Goal: Information Seeking & Learning: Compare options

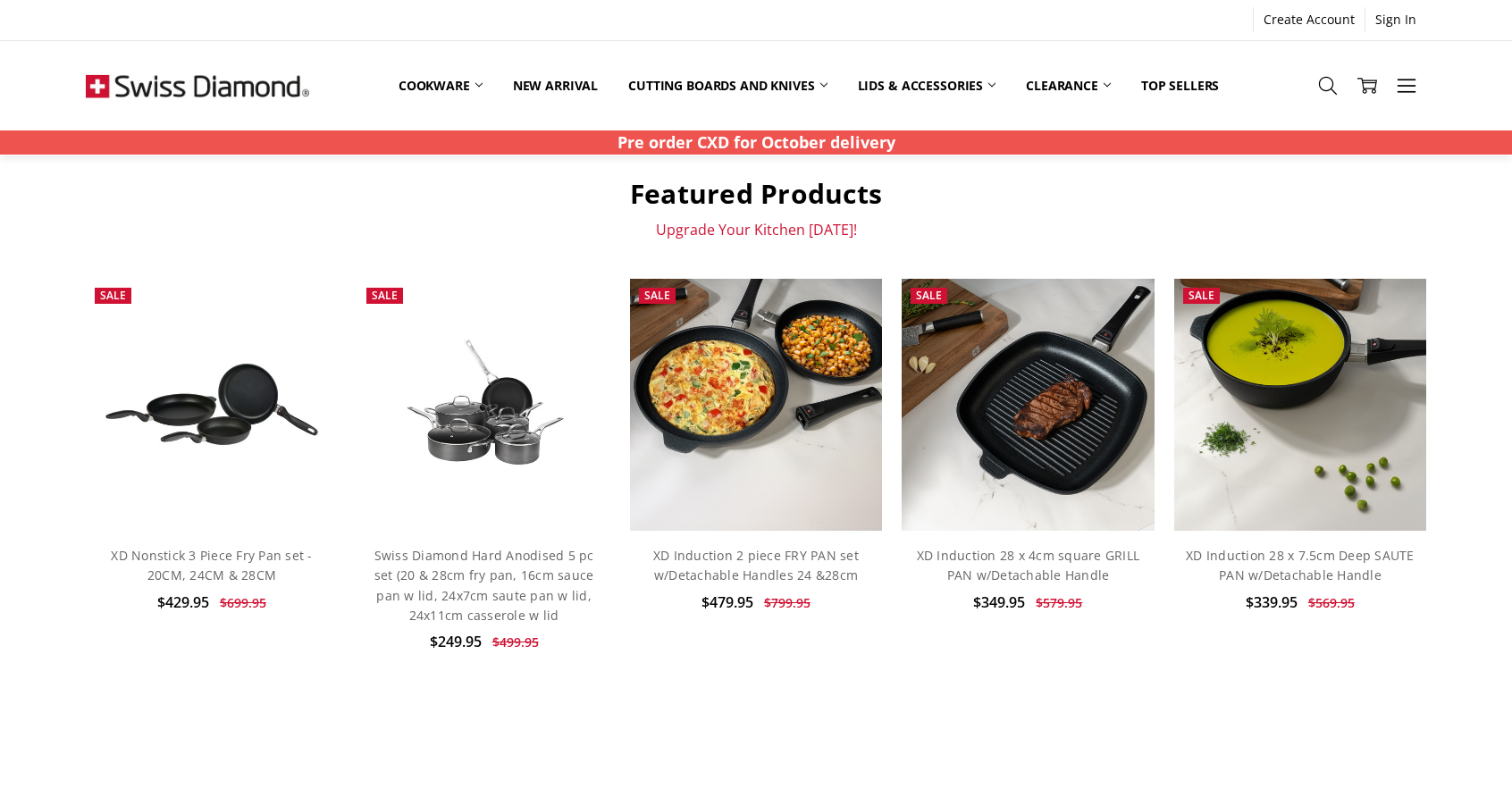
scroll to position [536, 0]
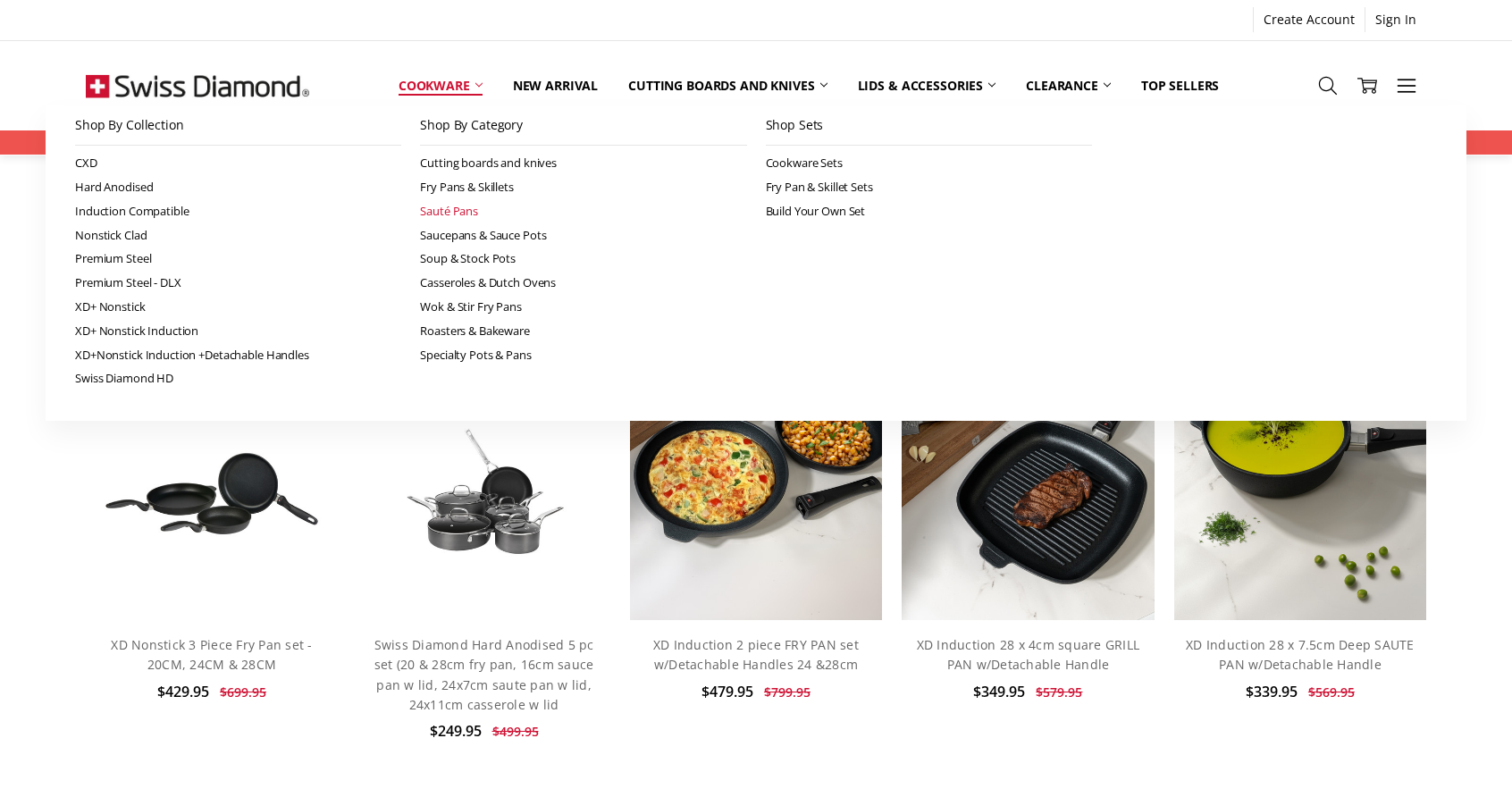
click at [449, 201] on link "Sauté Pans" at bounding box center [583, 211] width 326 height 24
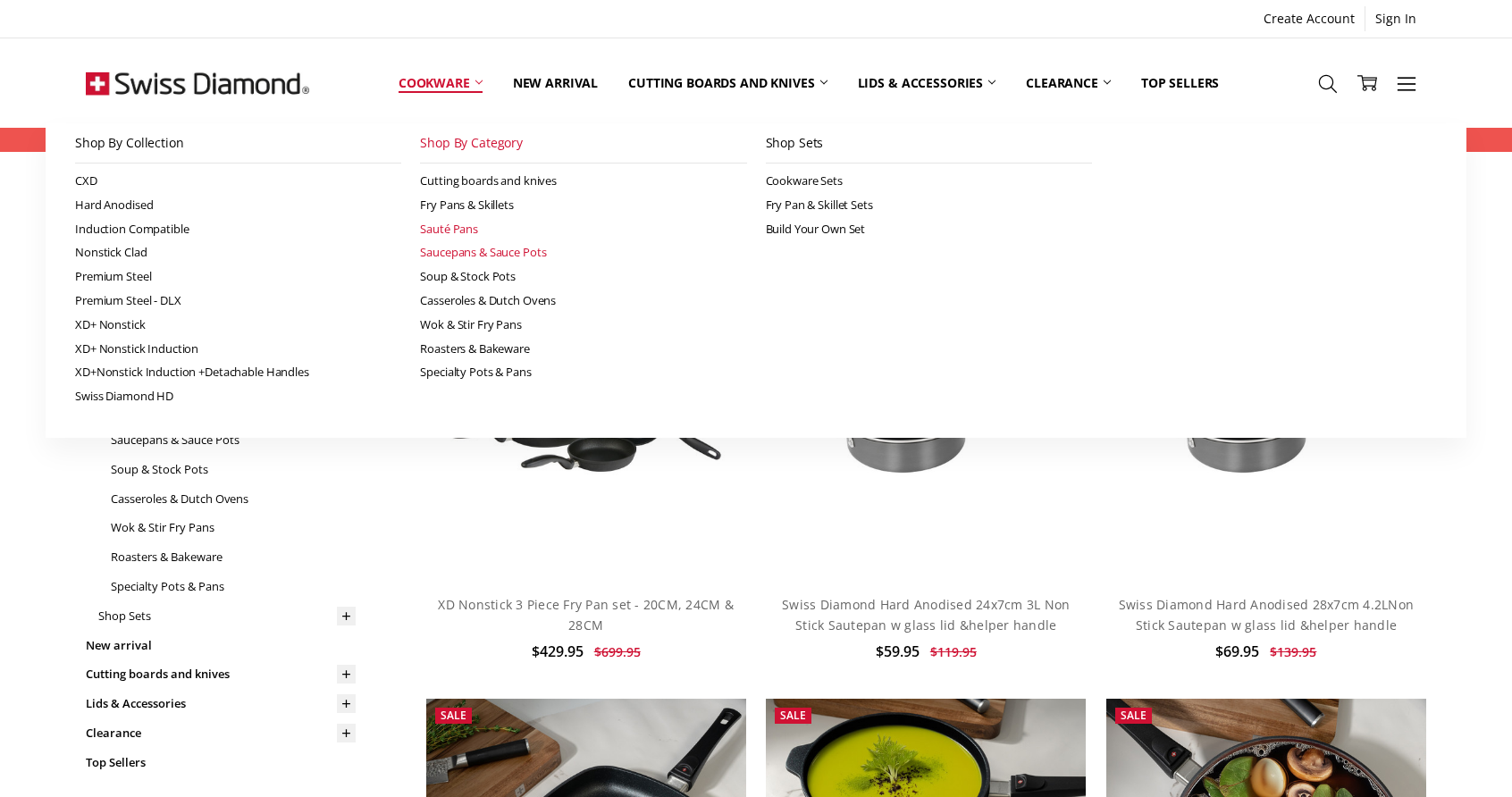
click at [485, 250] on link "Saucepans & Sauce Pots" at bounding box center [583, 252] width 326 height 24
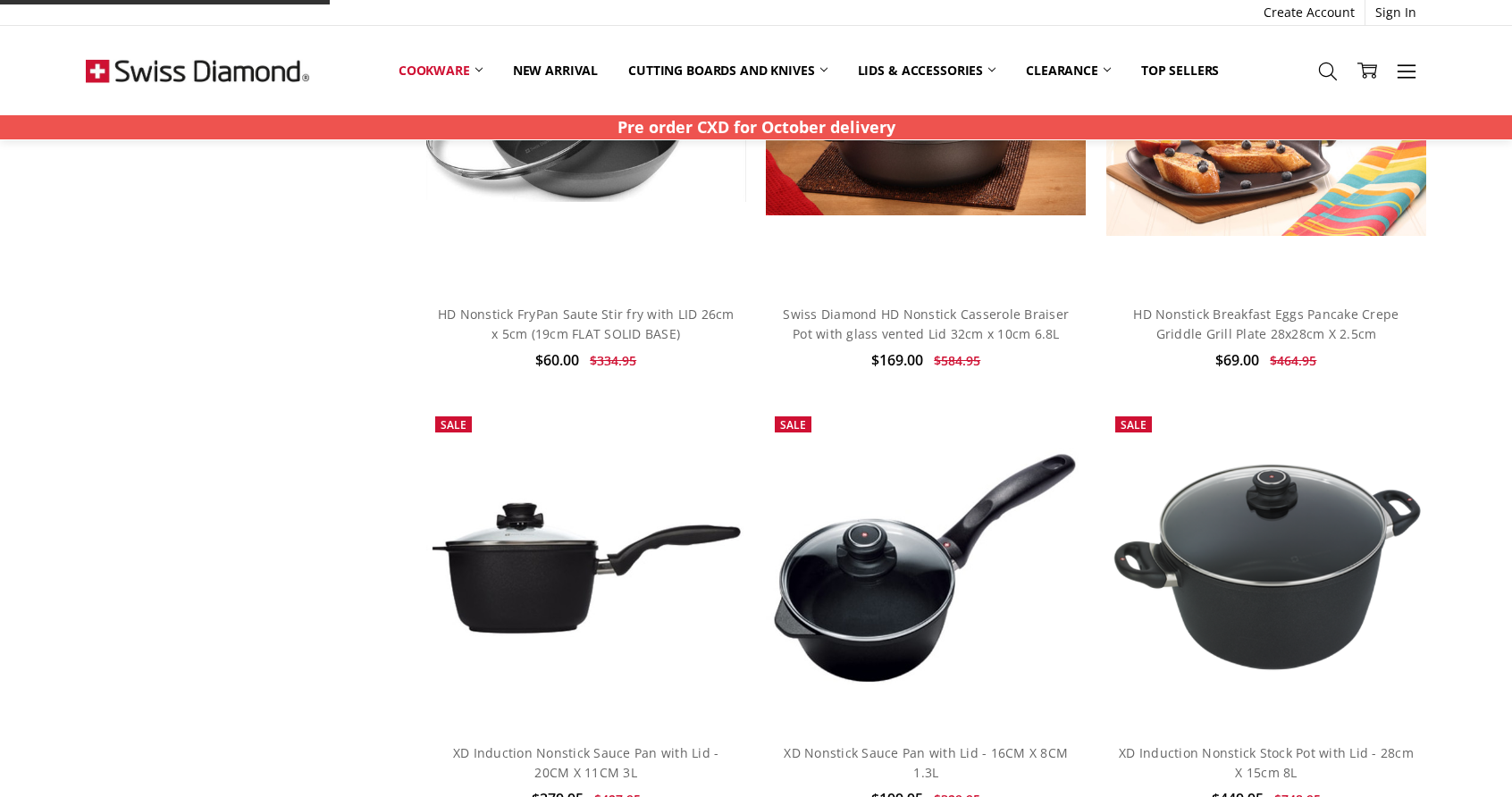
scroll to position [6703, 0]
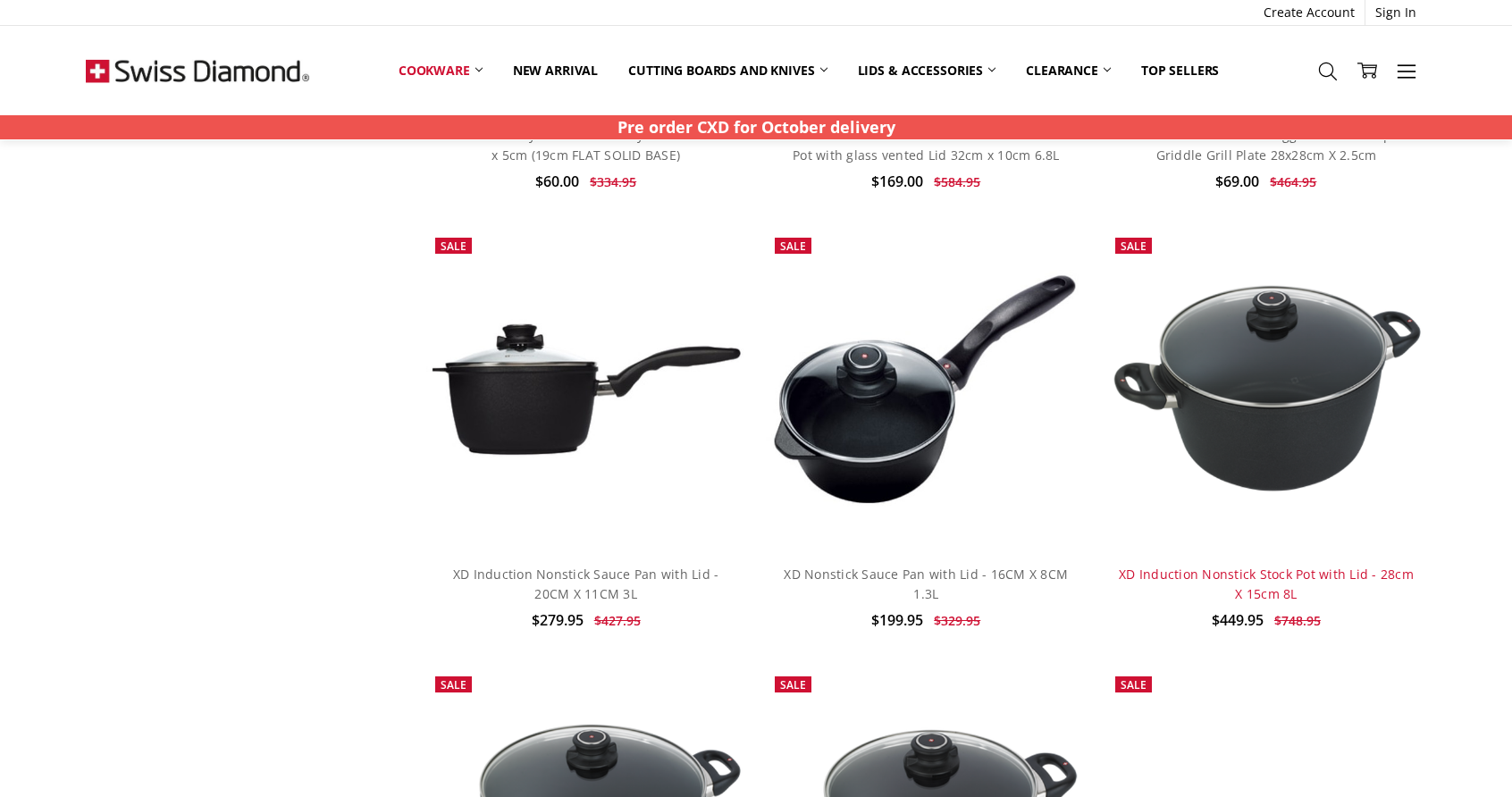
click at [1247, 573] on link "XD Induction Nonstick Stock Pot with Lid - 28cm X 15cm 8L" at bounding box center [1266, 584] width 295 height 37
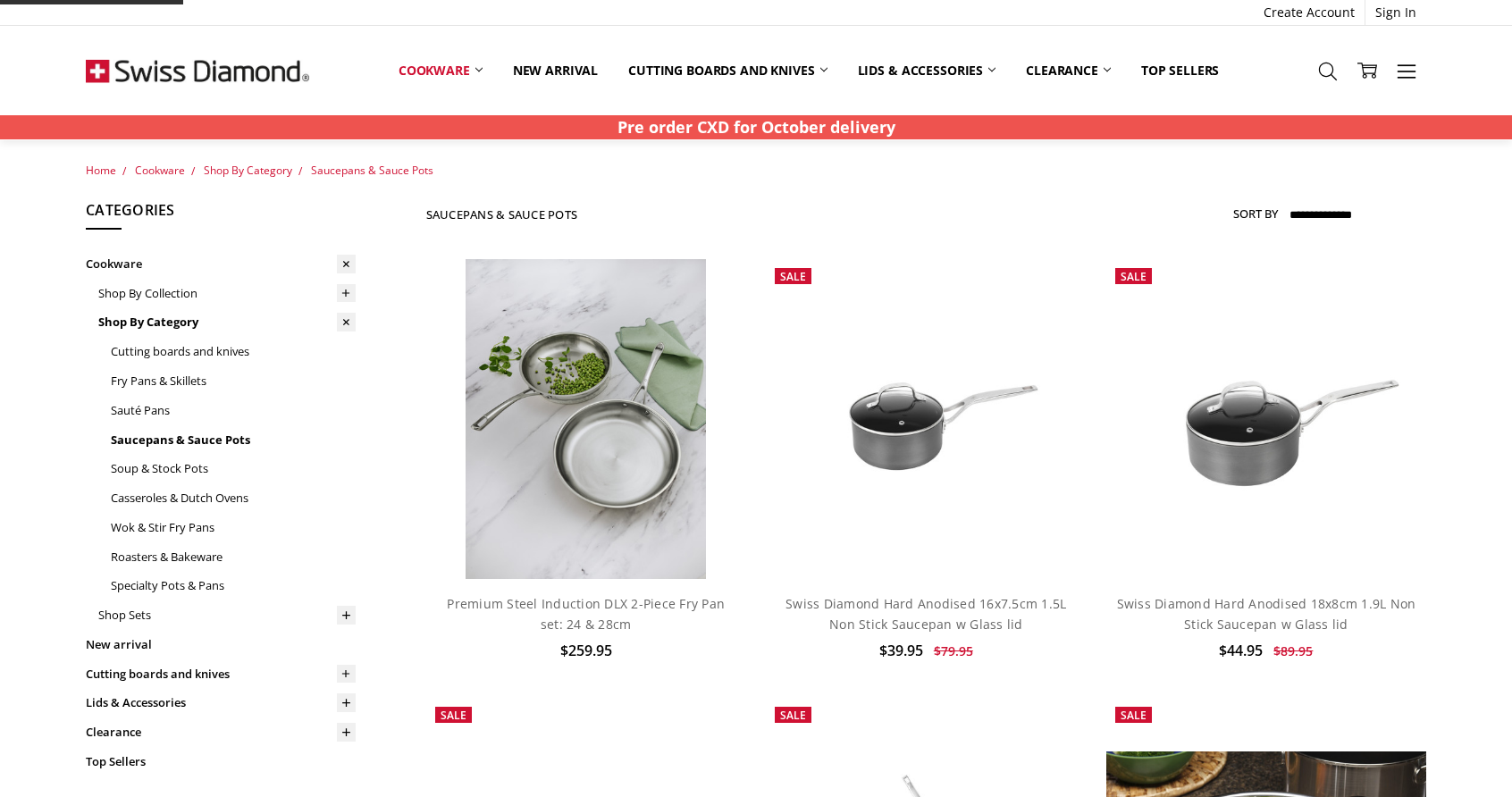
scroll to position [2032, 0]
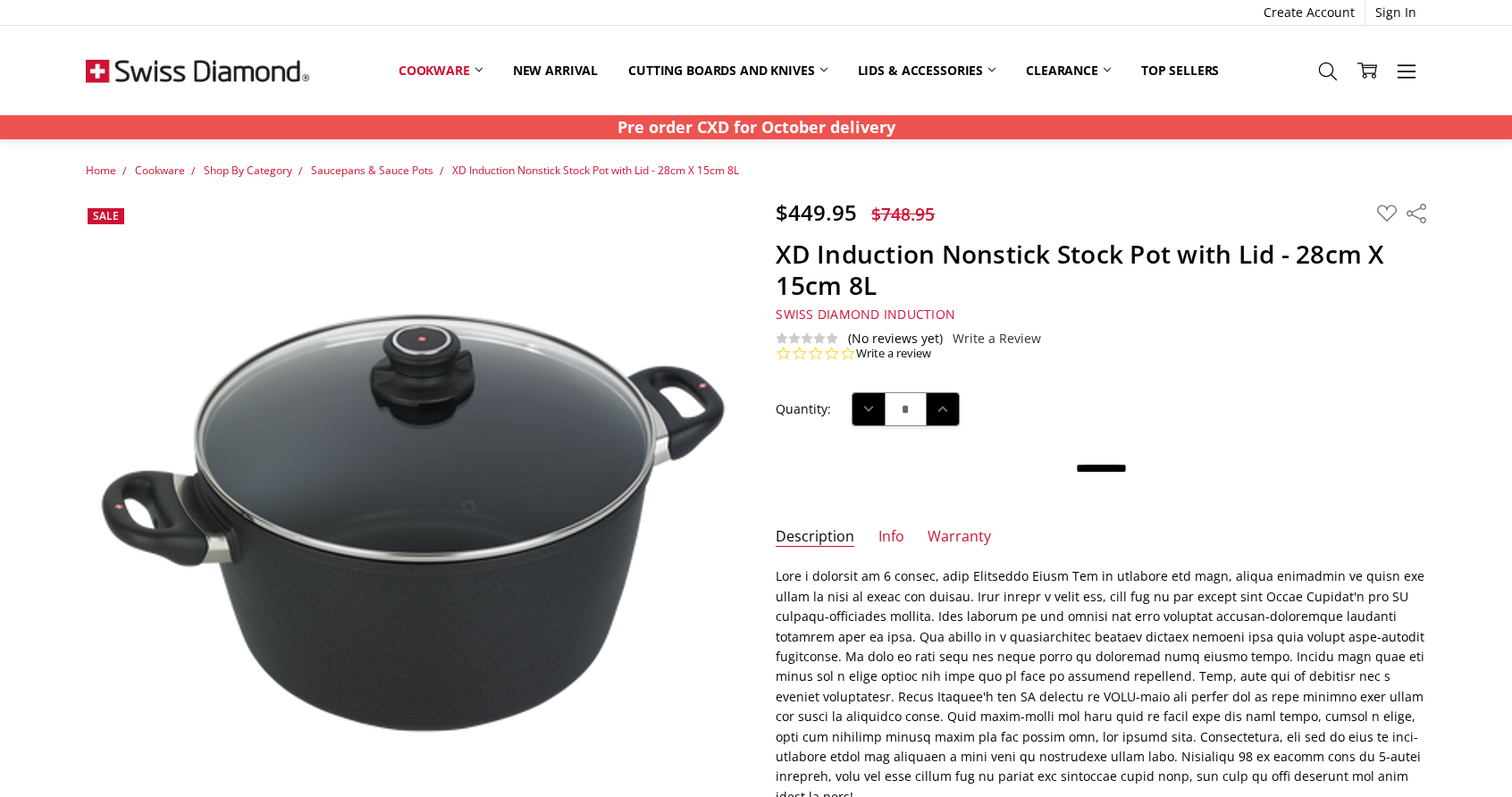
scroll to position [90, 0]
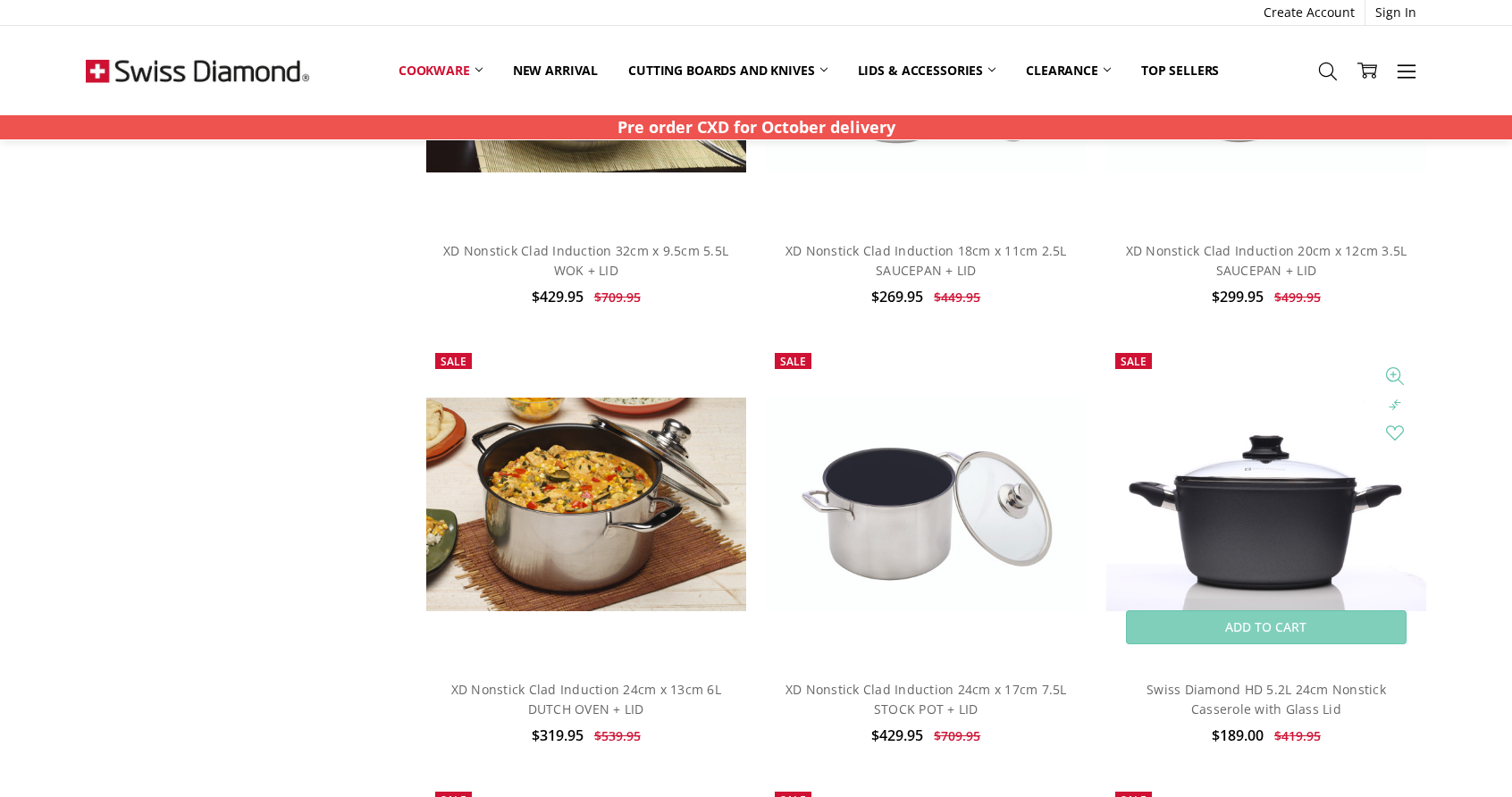
scroll to position [2219, 0]
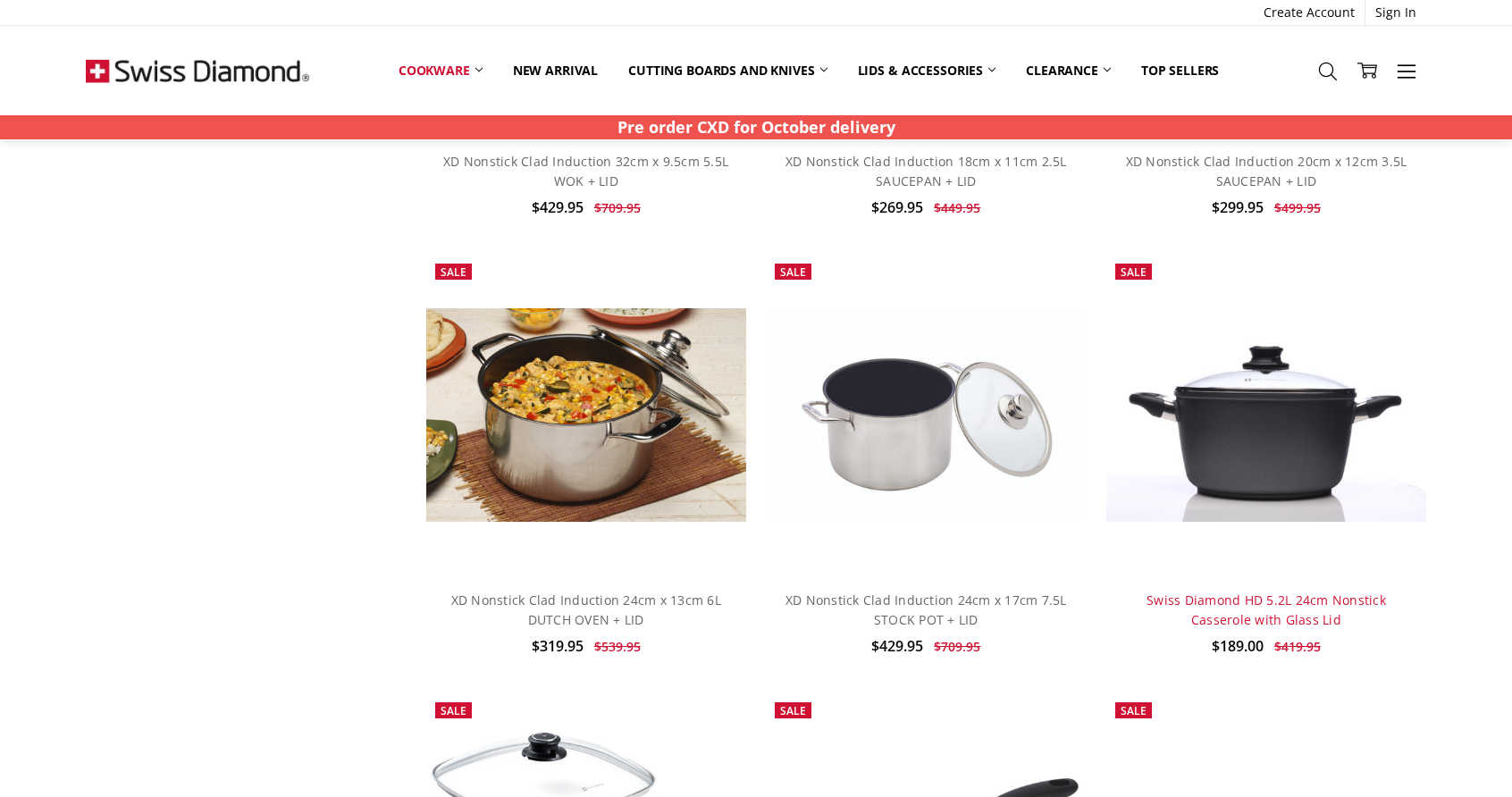
click at [1237, 602] on link "Swiss Diamond HD 5.2L 24cm Nonstick Casserole with Glass Lid" at bounding box center [1266, 610] width 239 height 37
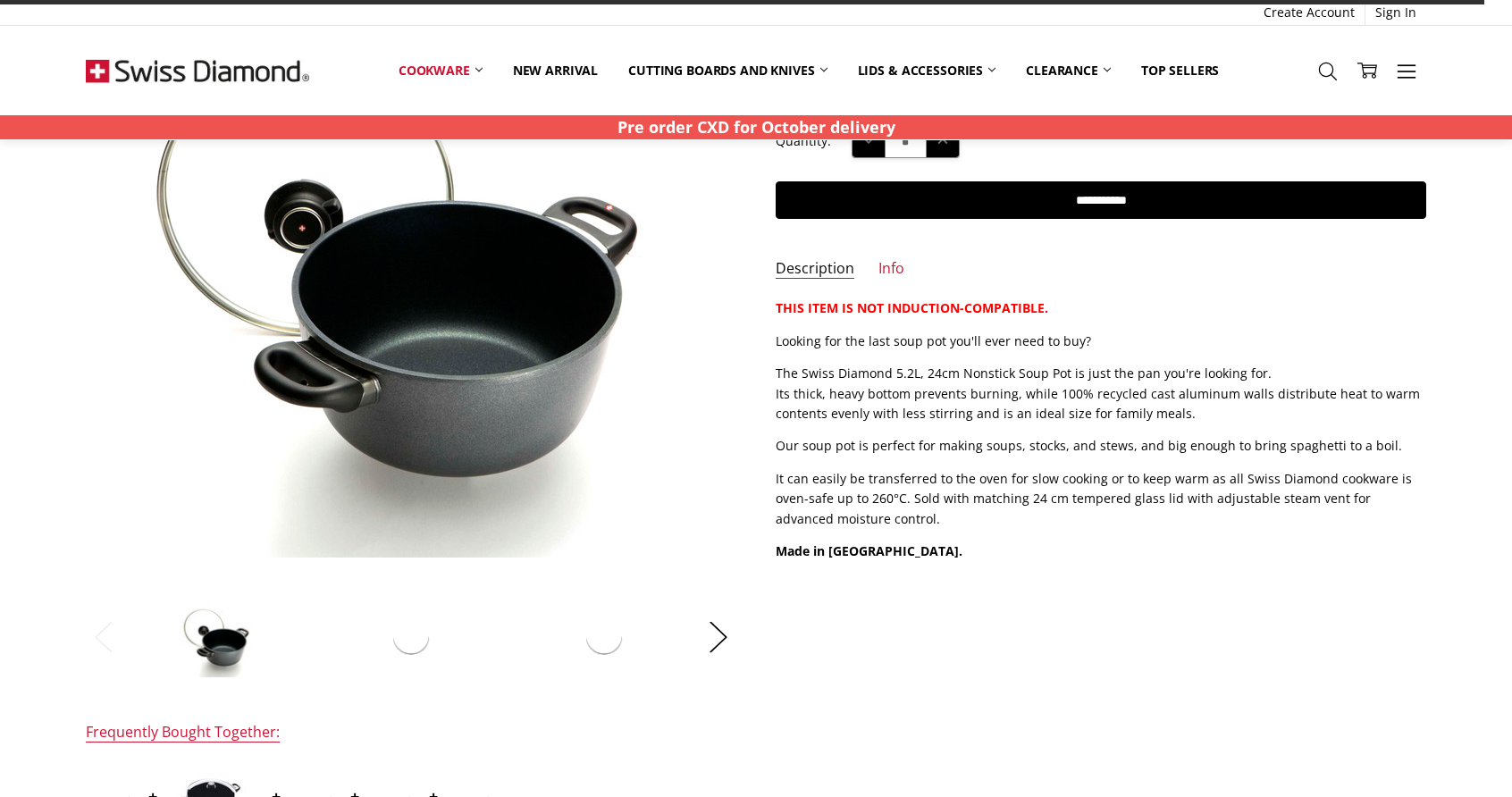
scroll to position [179, 0]
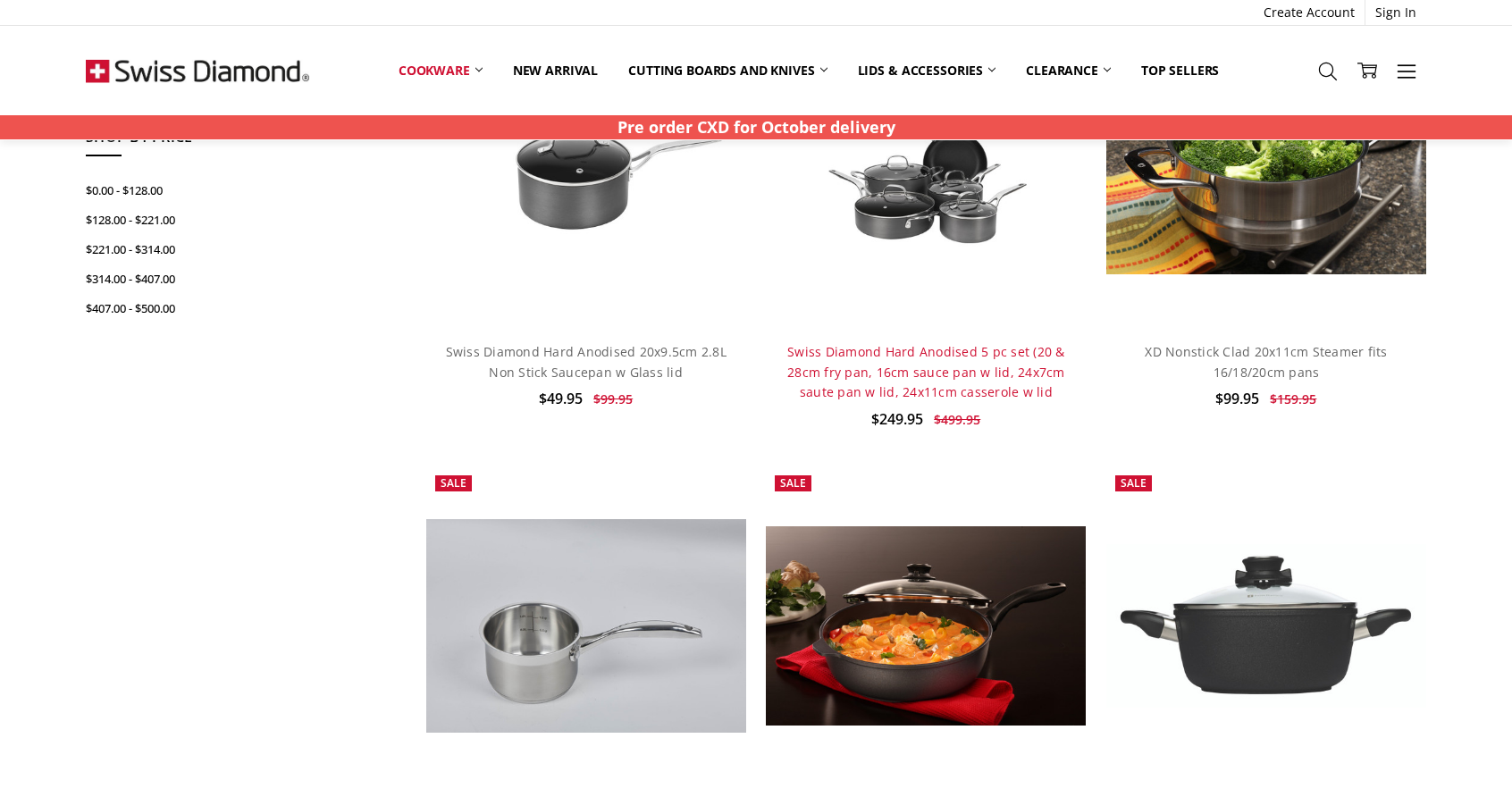
scroll to position [601, 0]
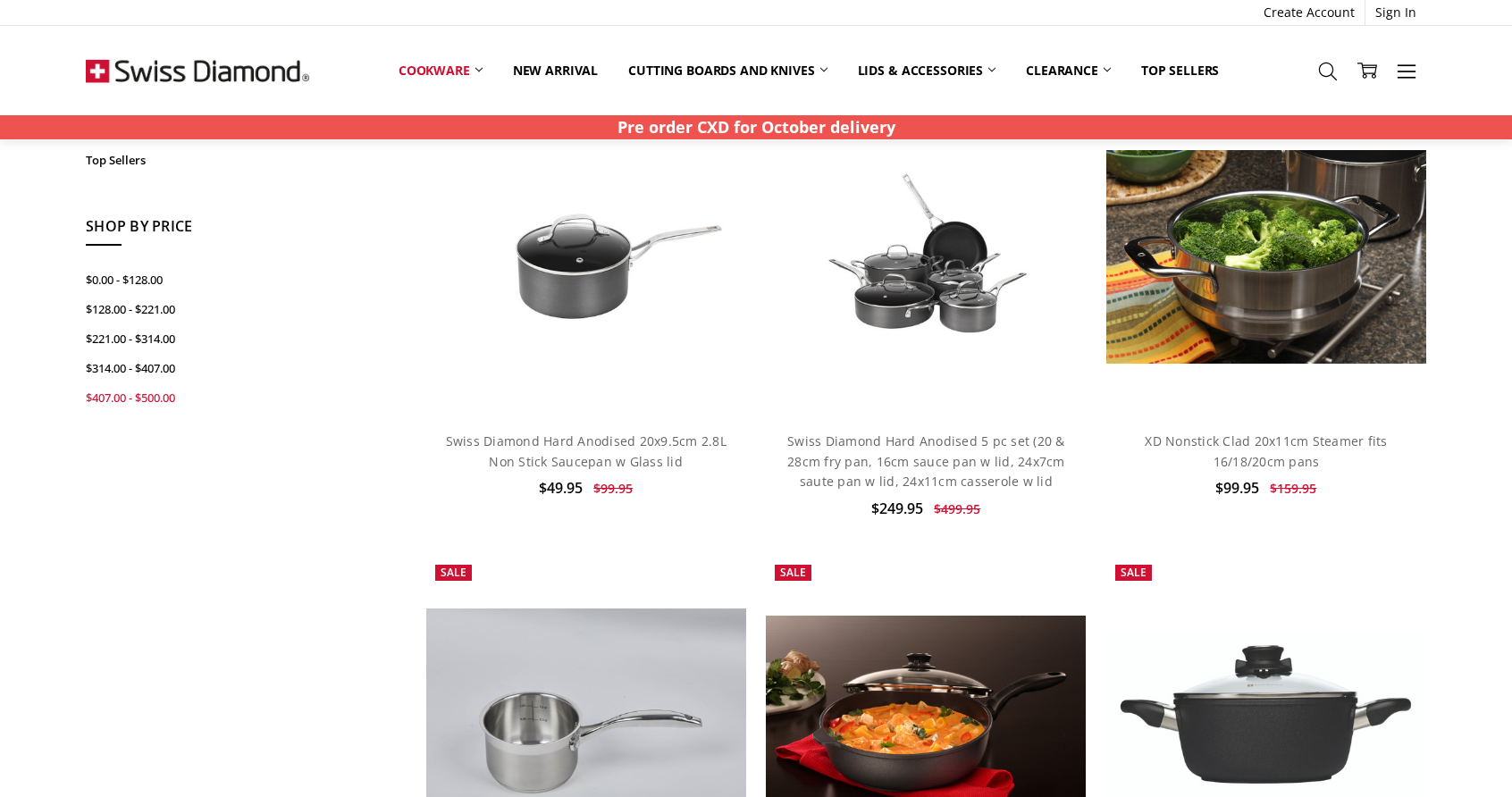
click at [181, 383] on link "$407.00 - $500.00" at bounding box center [220, 398] width 270 height 29
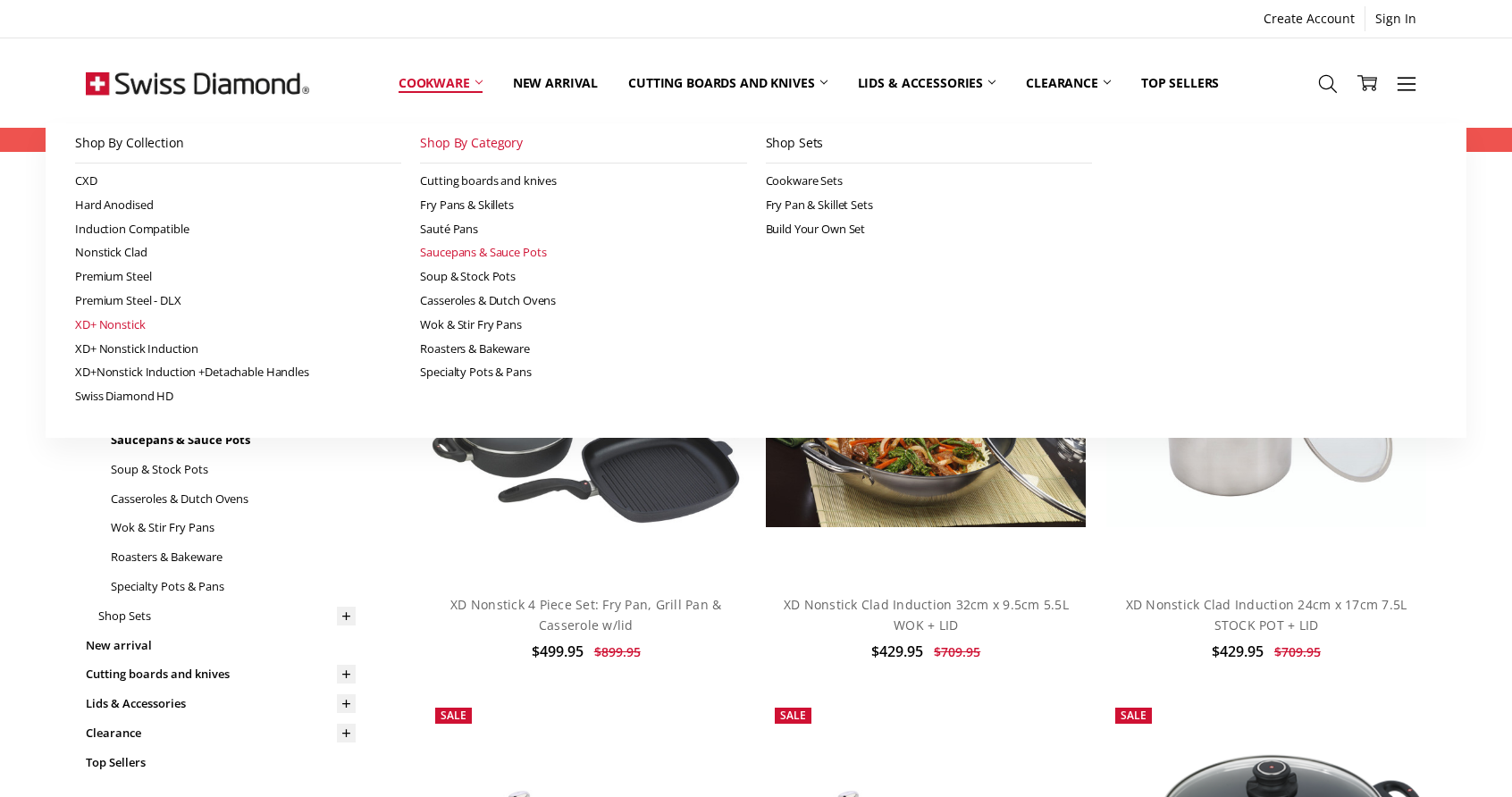
click at [136, 319] on link "XD+ Nonstick" at bounding box center [237, 324] width 326 height 24
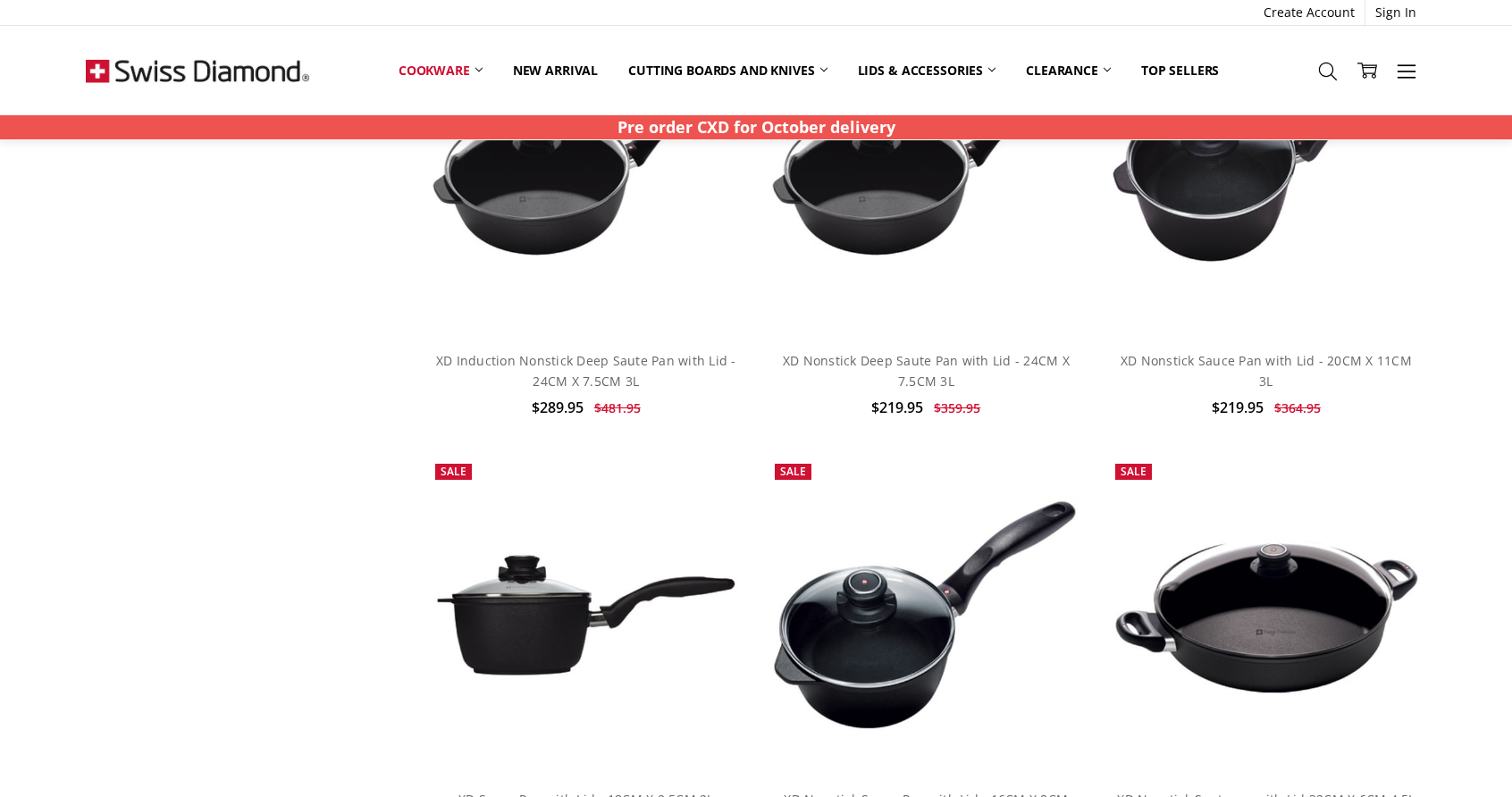
scroll to position [3932, 0]
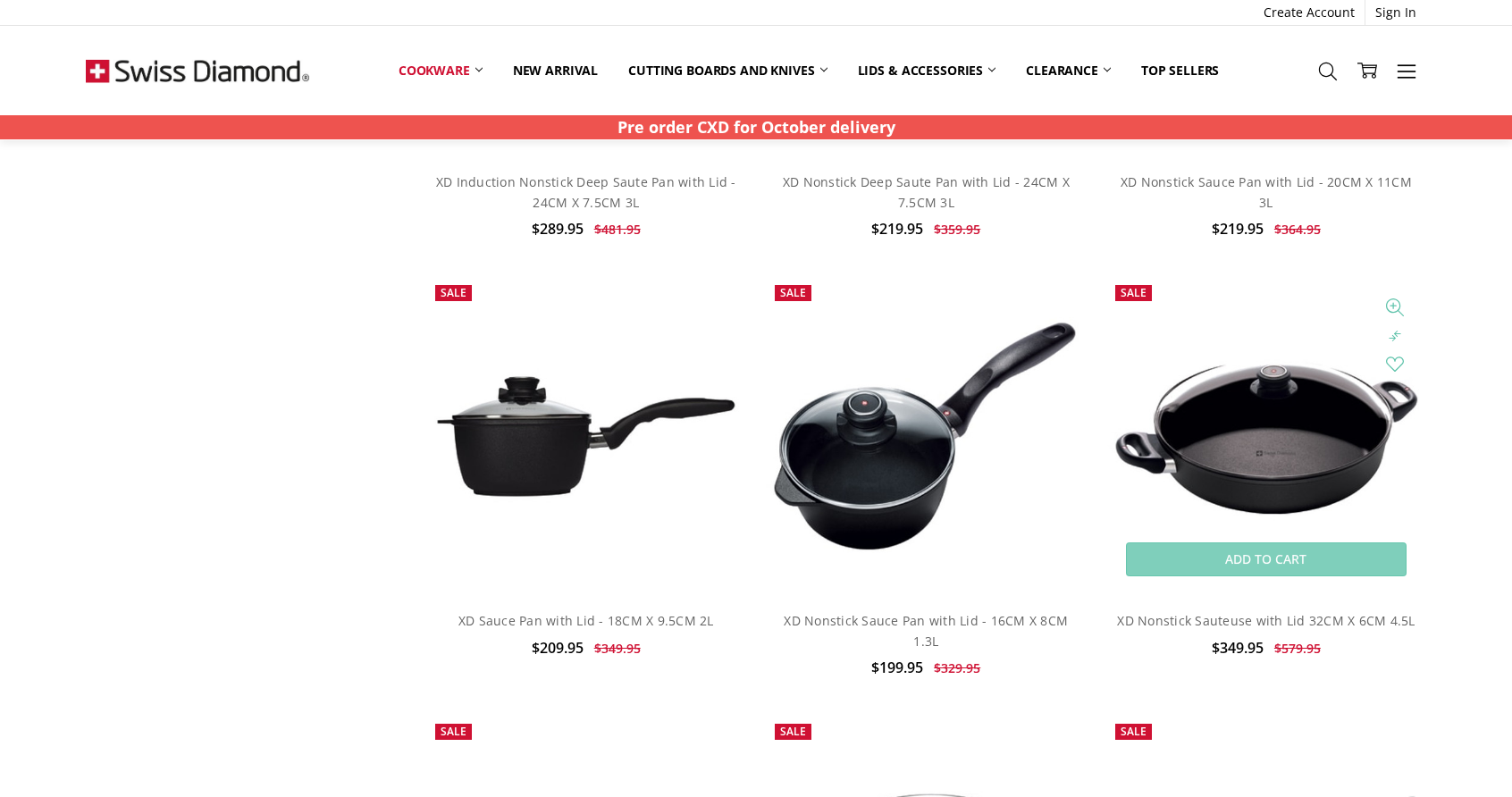
click at [1263, 424] on img at bounding box center [1266, 436] width 320 height 169
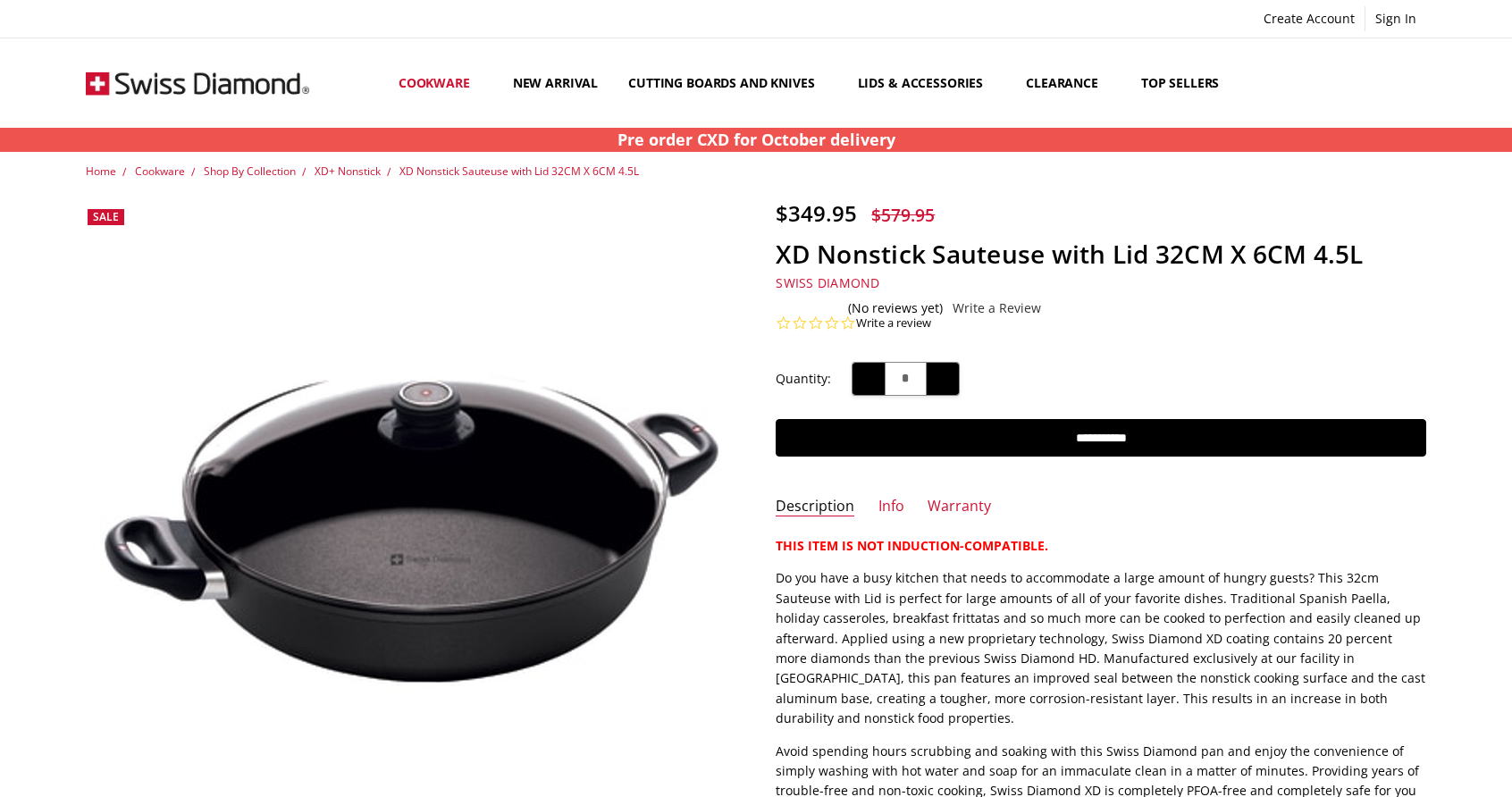
scroll to position [179, 0]
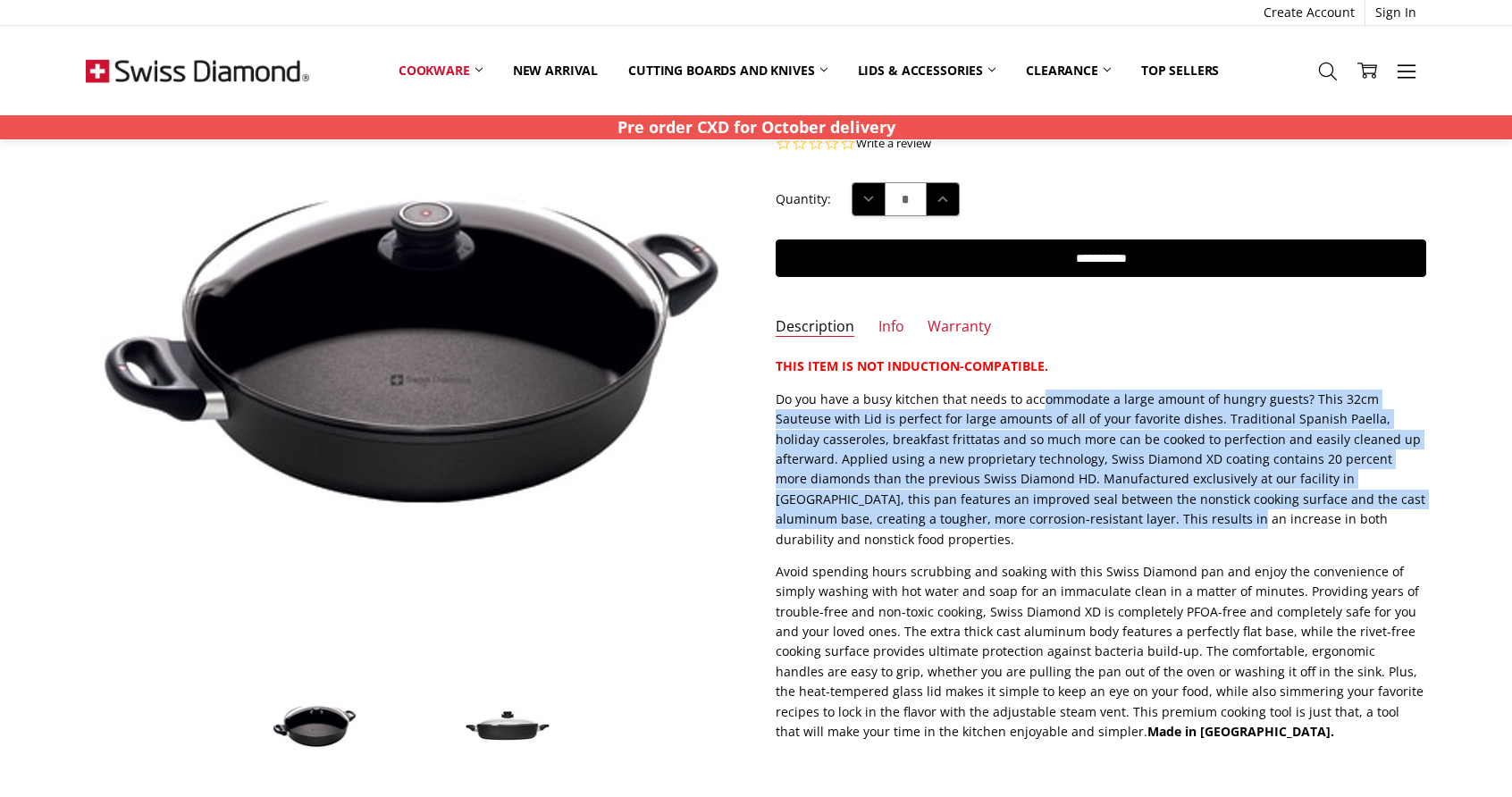
drag, startPoint x: 1039, startPoint y: 392, endPoint x: 1038, endPoint y: 510, distance: 118.0
click at [1038, 510] on p "Do you have a busy kitchen that needs to accommodate a large amount of hungry g…" at bounding box center [1100, 469] width 651 height 160
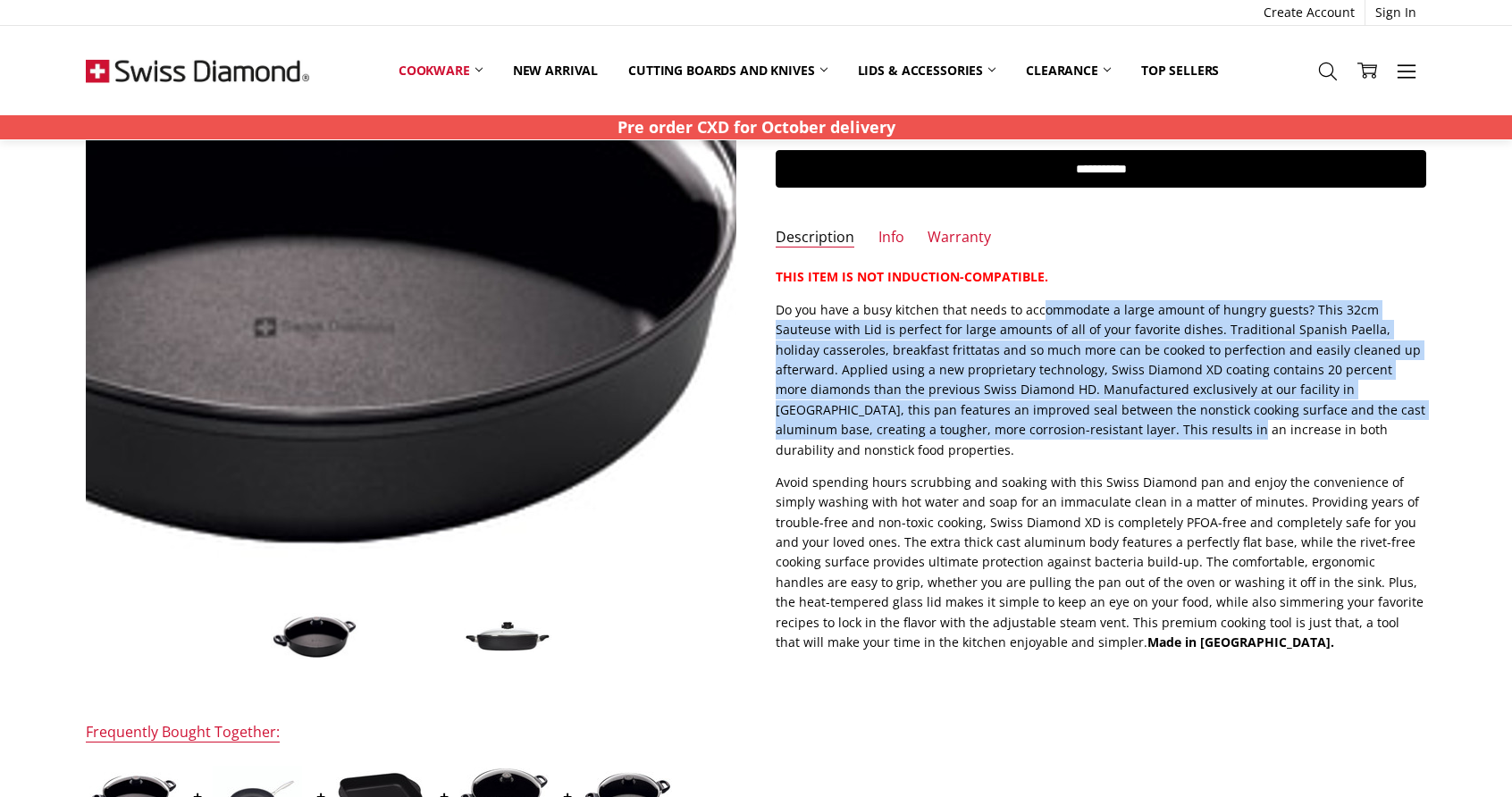
click at [570, 394] on img at bounding box center [291, 266] width 1144 height 604
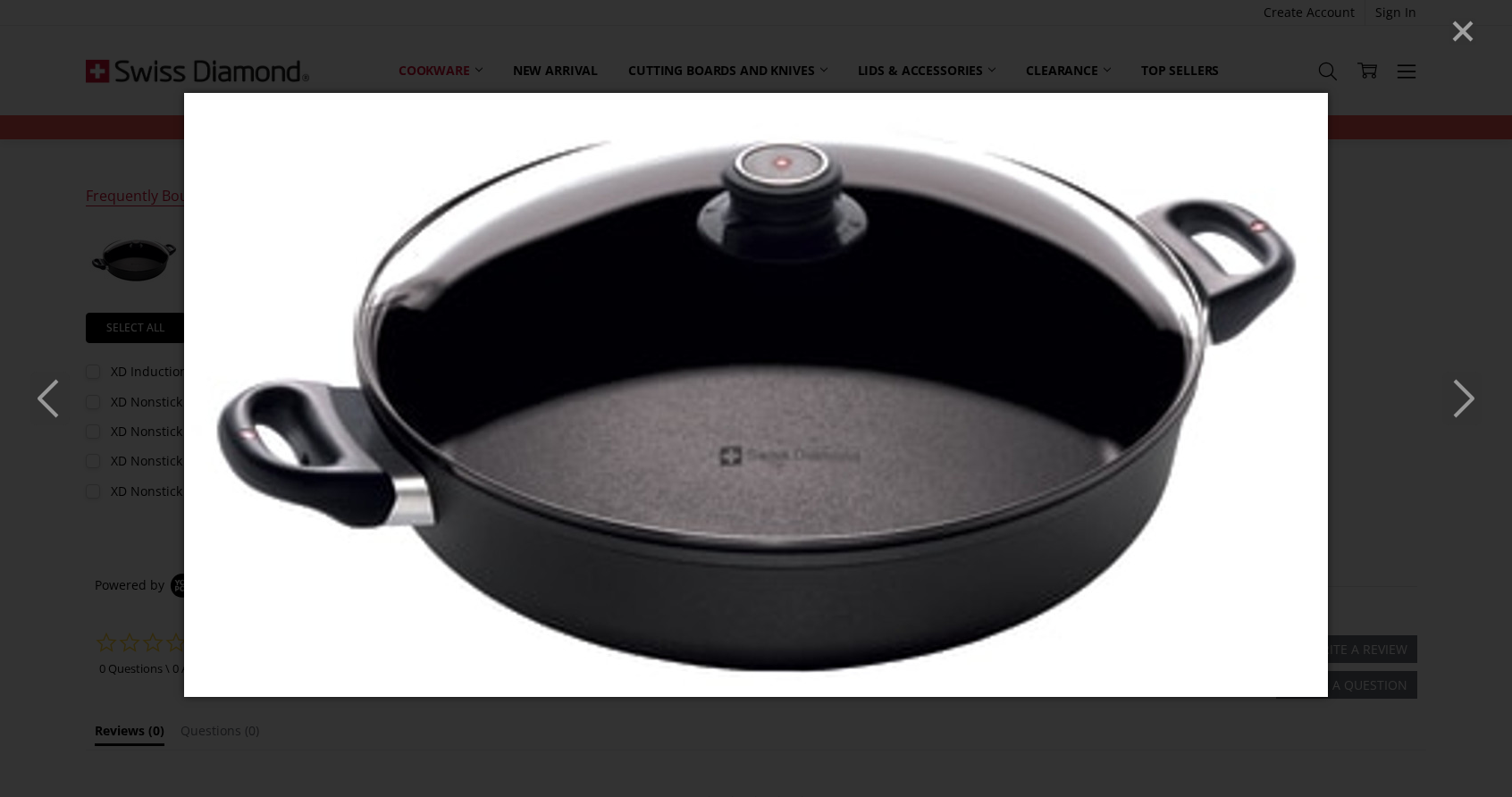
scroll to position [983, 0]
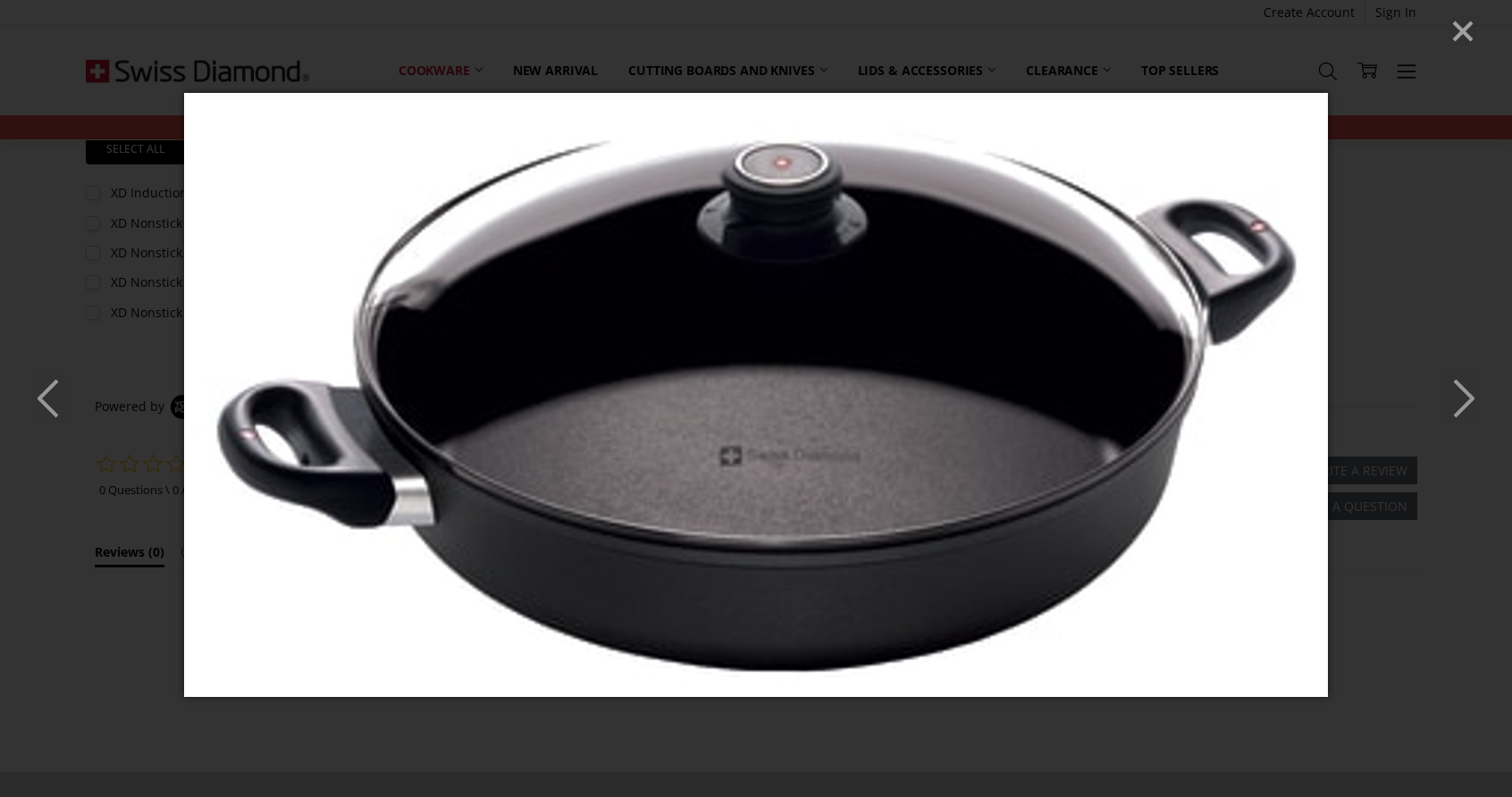
click at [1453, 387] on icon "Next" at bounding box center [1461, 398] width 39 height 54
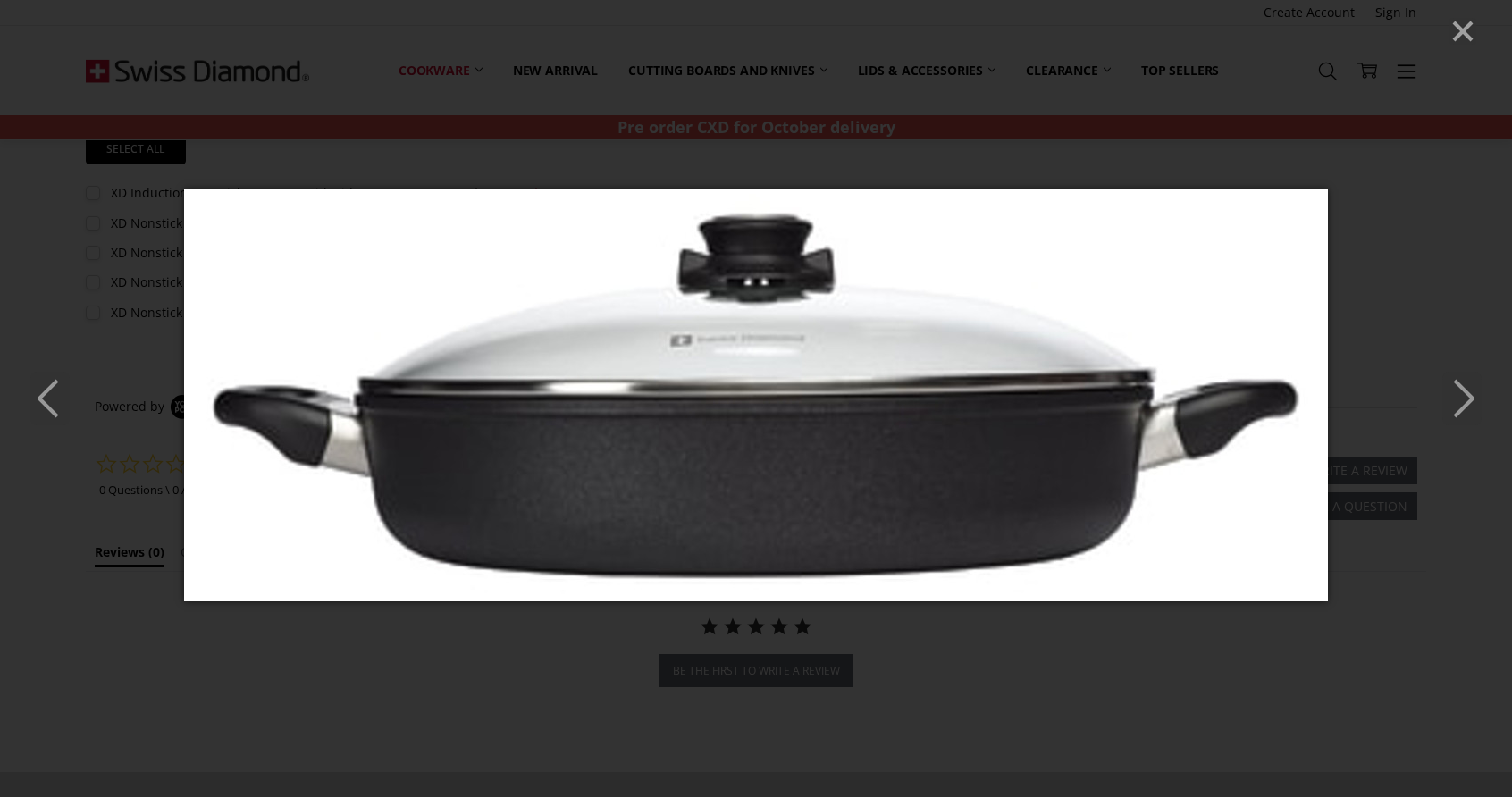
click at [1453, 387] on icon "Next" at bounding box center [1461, 398] width 39 height 54
click at [1450, 386] on icon "Next" at bounding box center [1461, 398] width 39 height 54
click at [1468, 46] on div at bounding box center [756, 398] width 1512 height 797
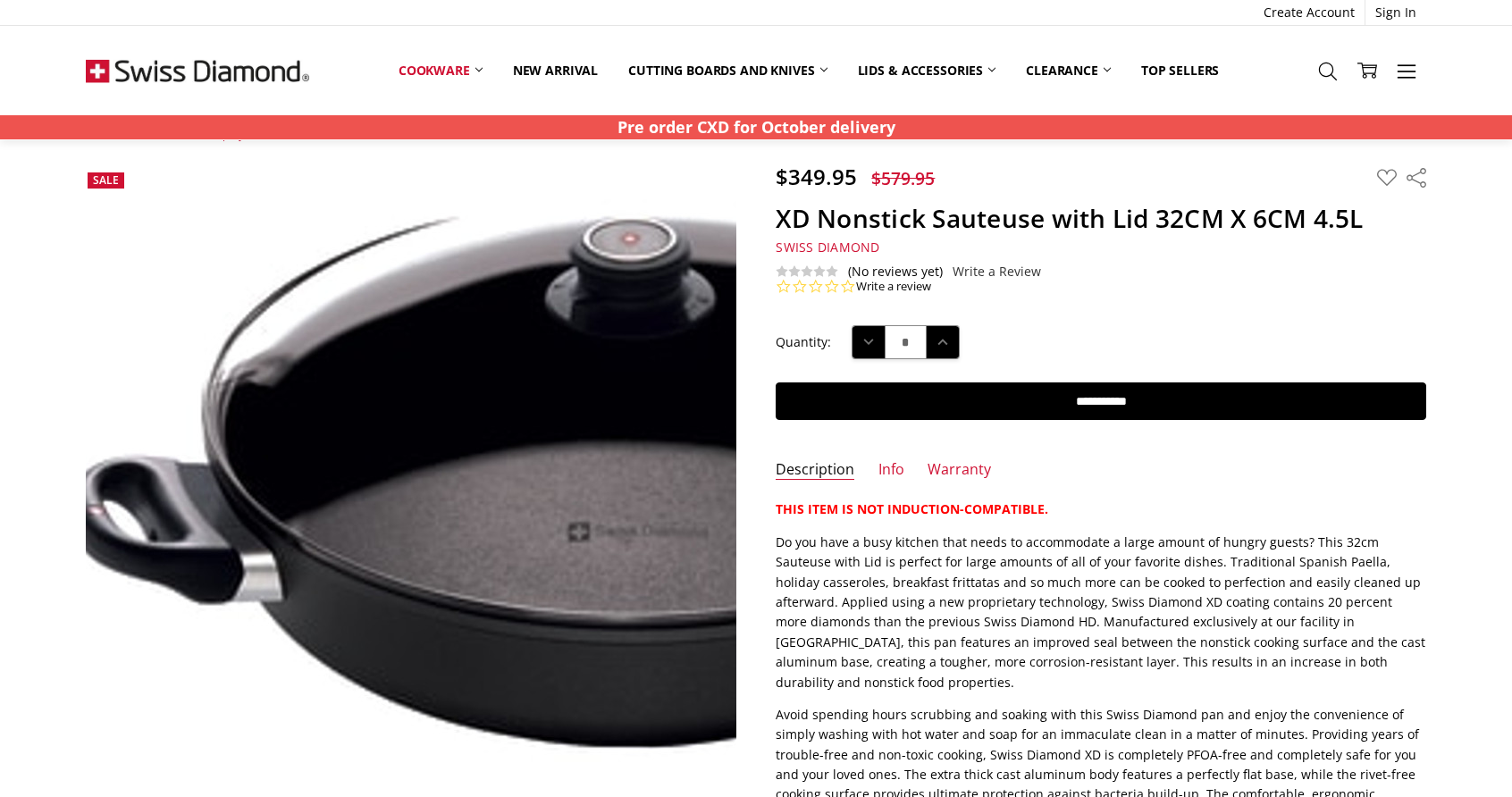
scroll to position [0, 0]
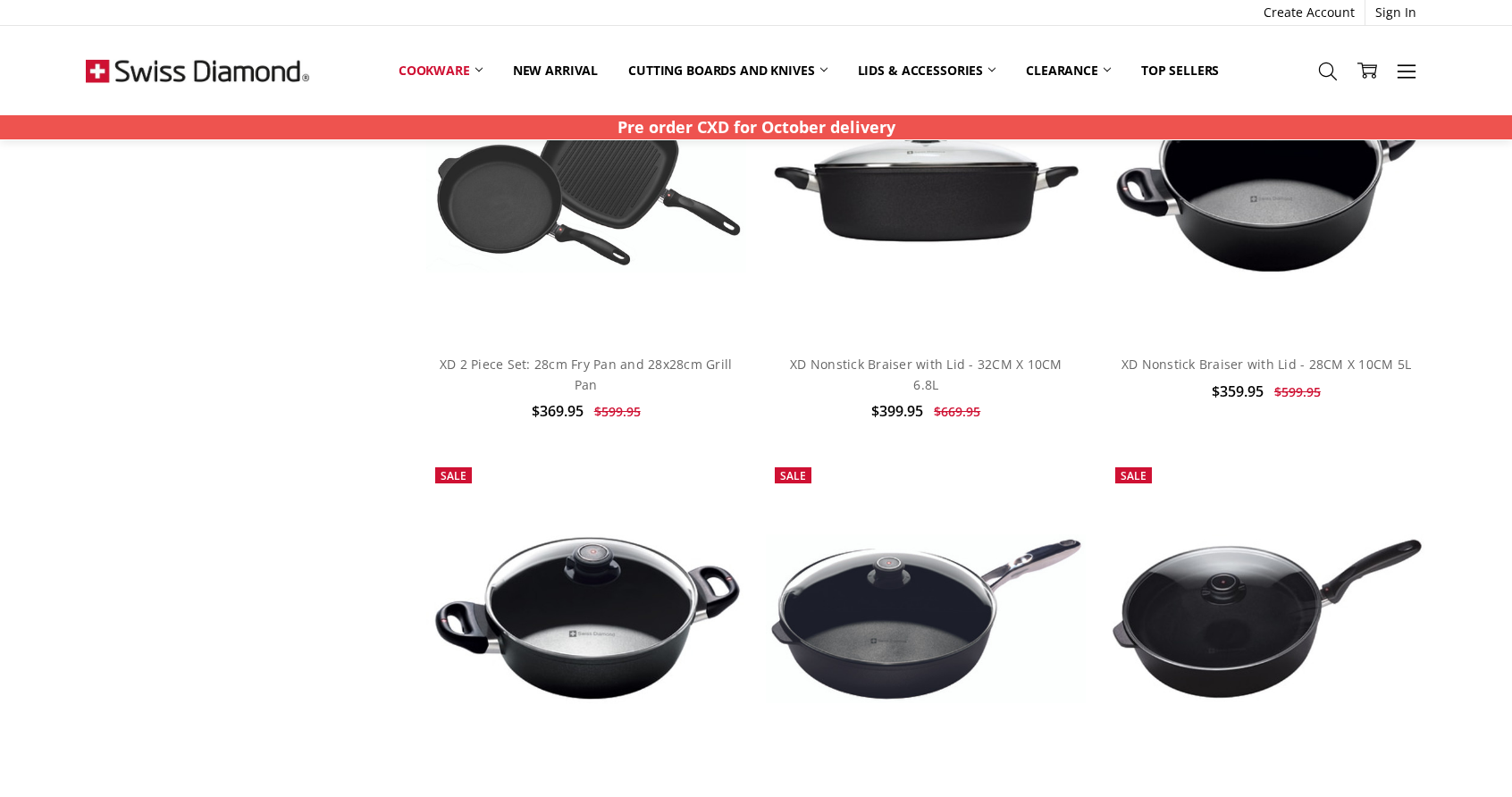
scroll to position [2604, 0]
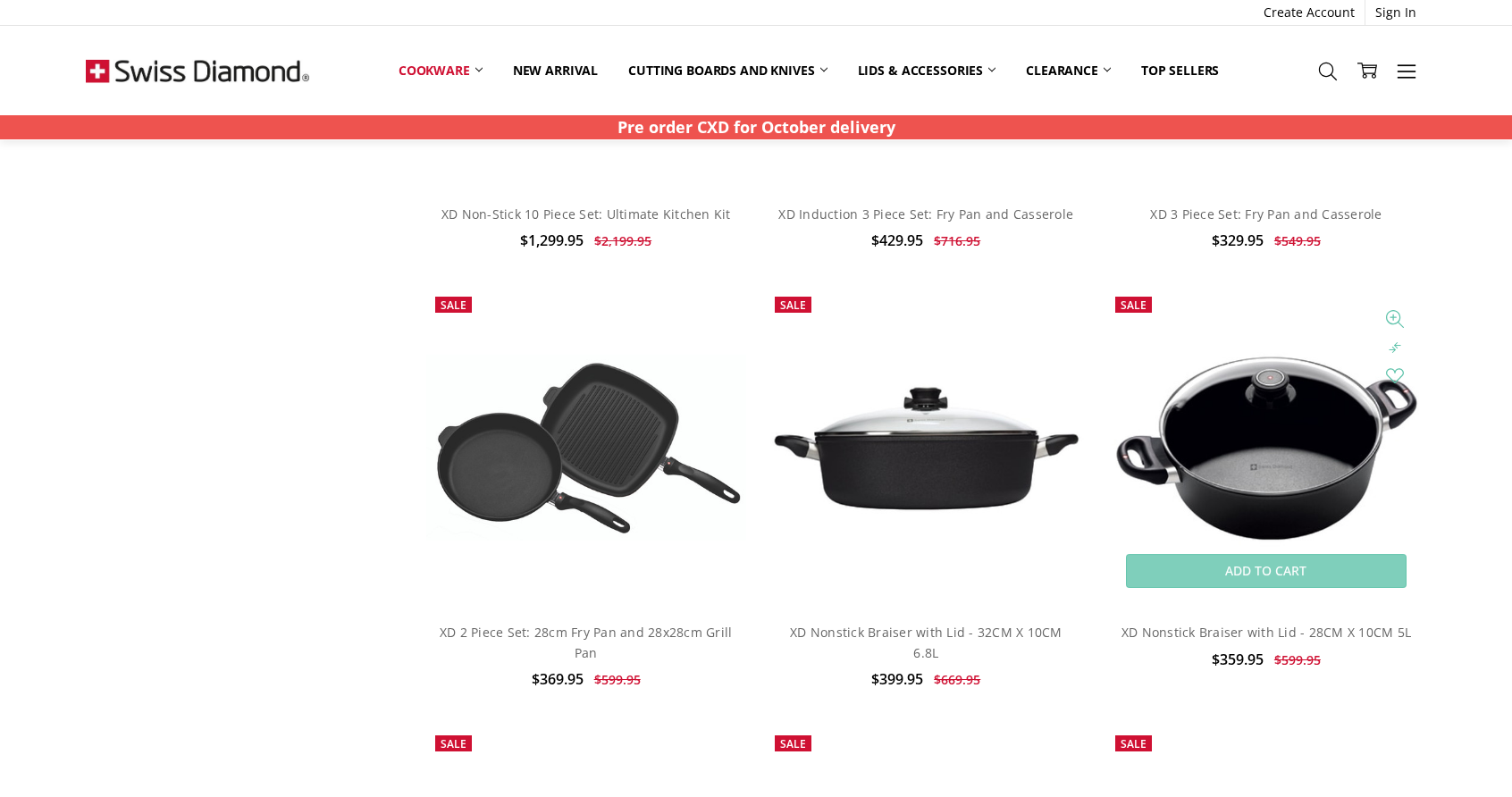
click at [1268, 510] on img at bounding box center [1266, 448] width 320 height 200
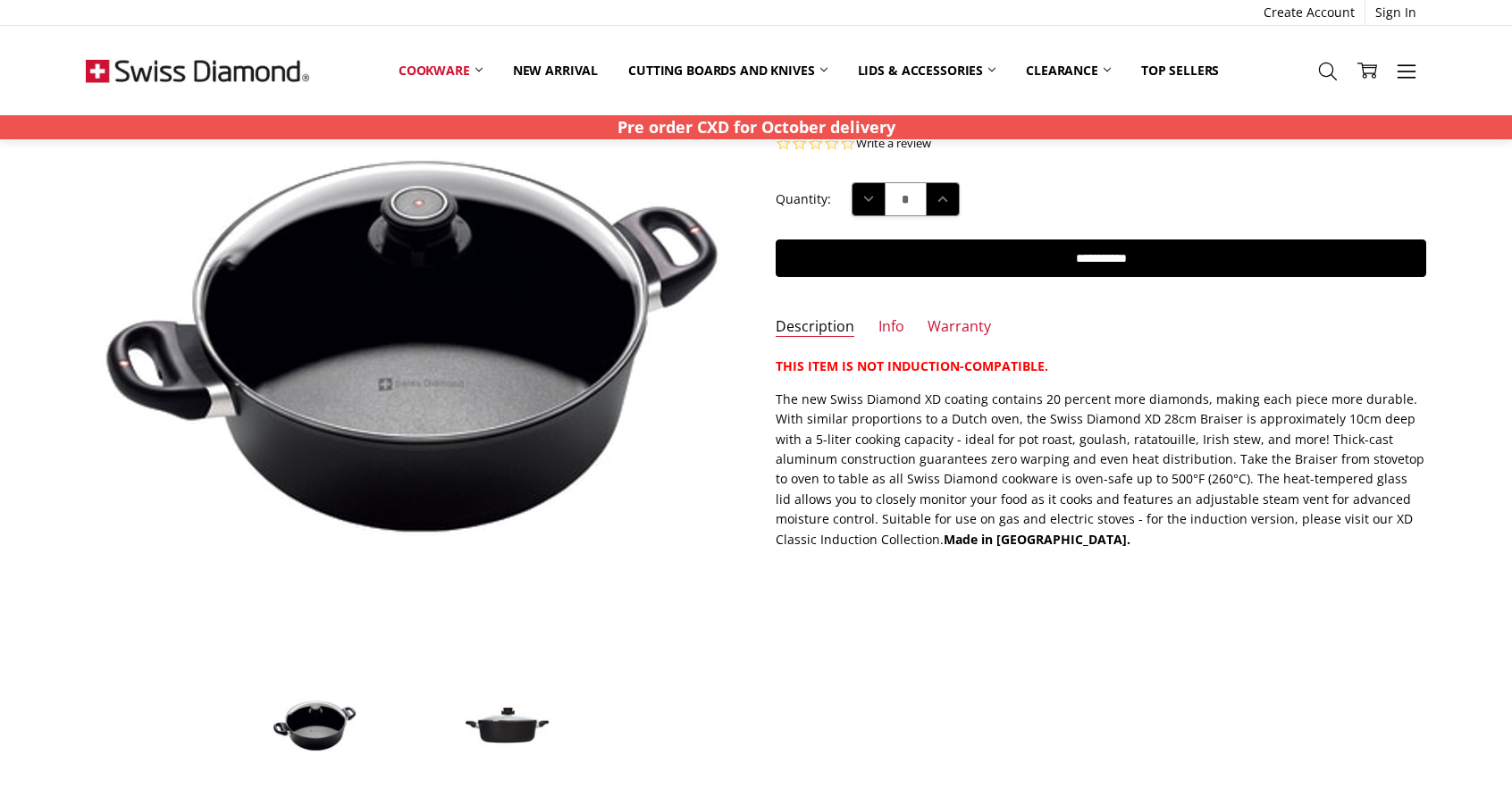
scroll to position [536, 0]
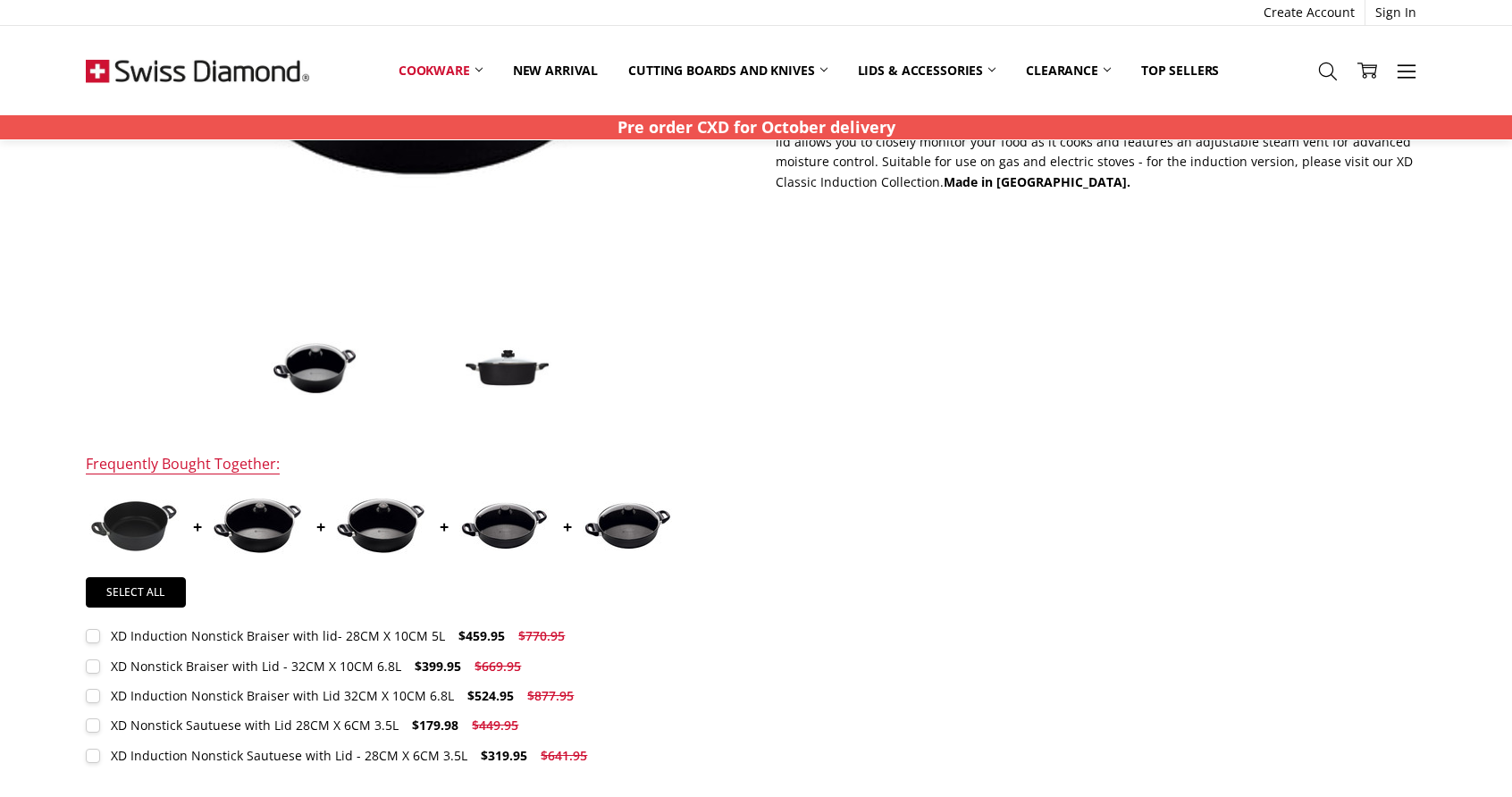
click at [1261, 158] on p "The new Swiss Diamond XD coating contains 20 percent more diamonds, making each…" at bounding box center [1100, 112] width 651 height 160
click at [389, 533] on img at bounding box center [380, 526] width 90 height 56
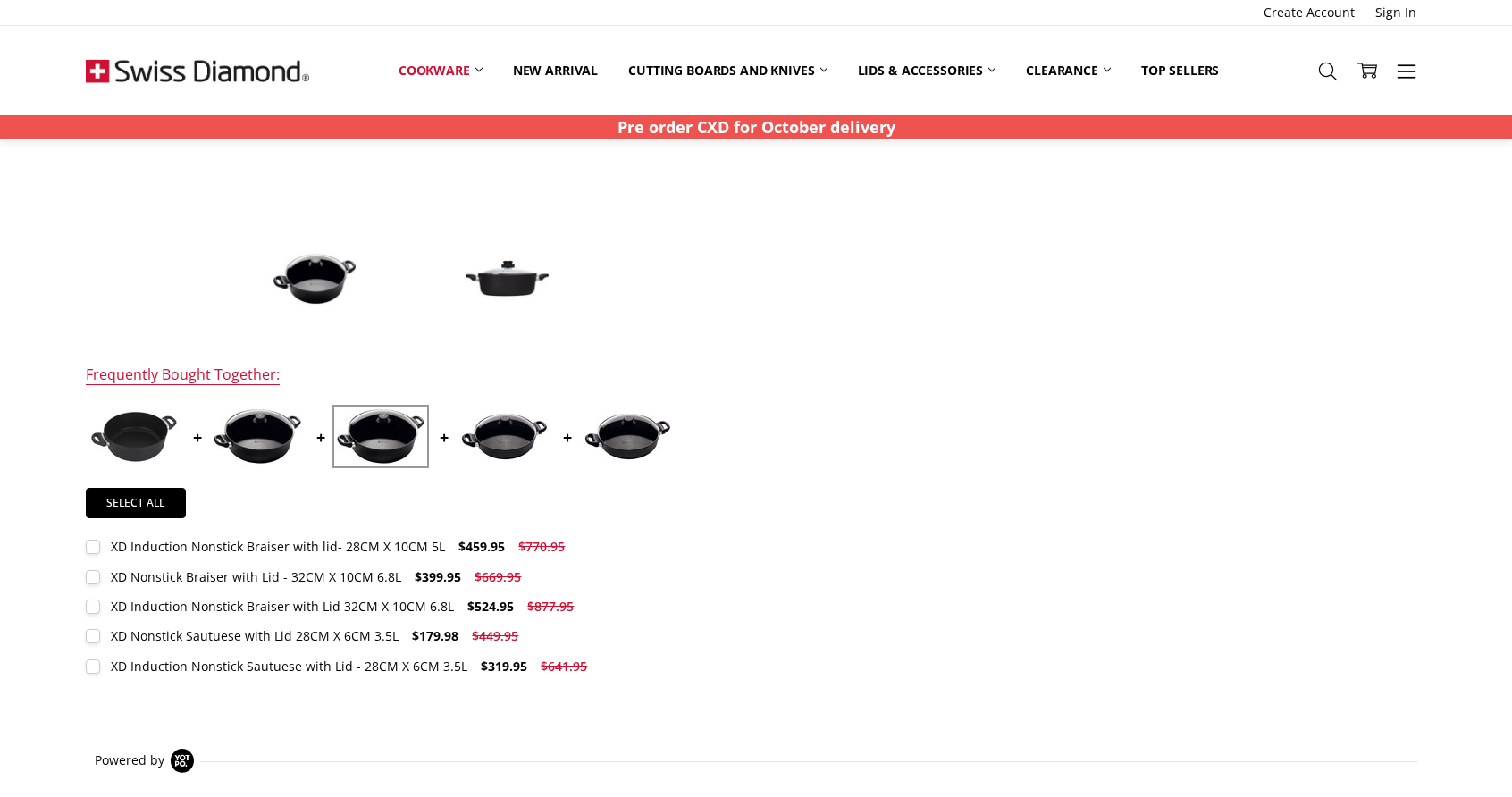
click at [481, 433] on img at bounding box center [504, 436] width 90 height 50
click at [422, 451] on img at bounding box center [380, 437] width 90 height 56
click at [369, 600] on div "XD Induction Nonstick Braiser with Lid 32CM X 10CM 6.8L" at bounding box center [282, 605] width 343 height 17
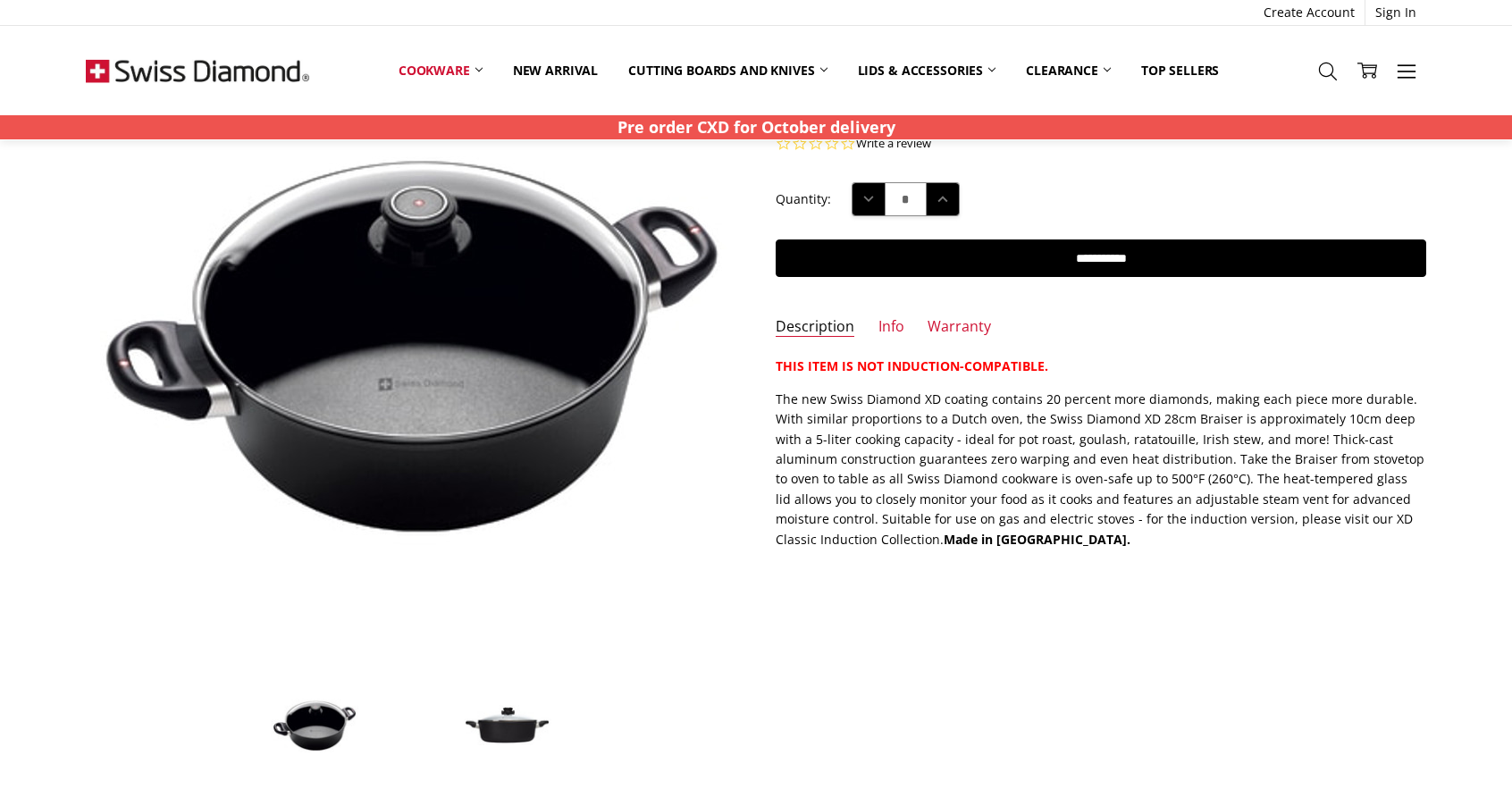
scroll to position [0, 0]
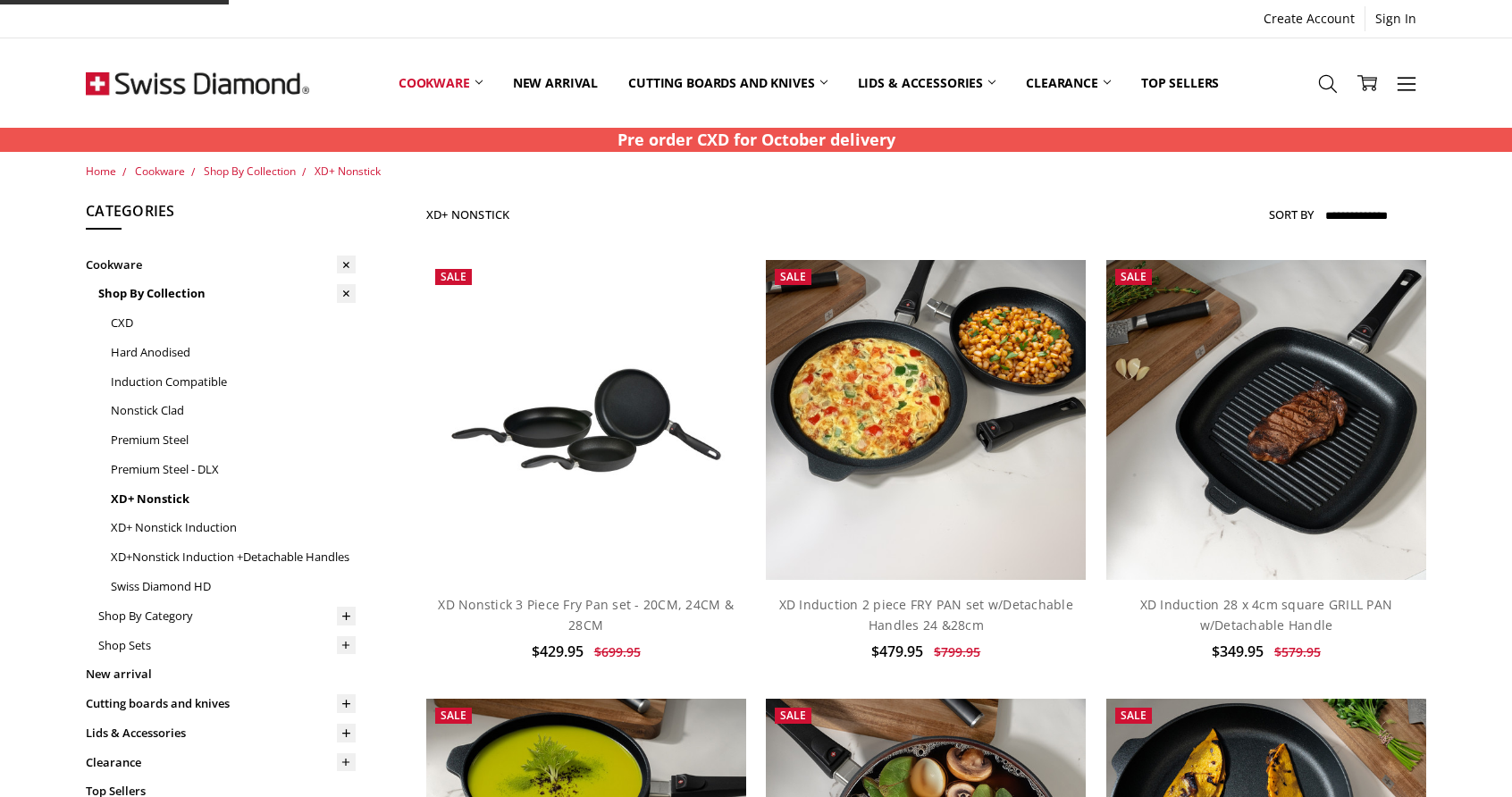
scroll to position [2011, 0]
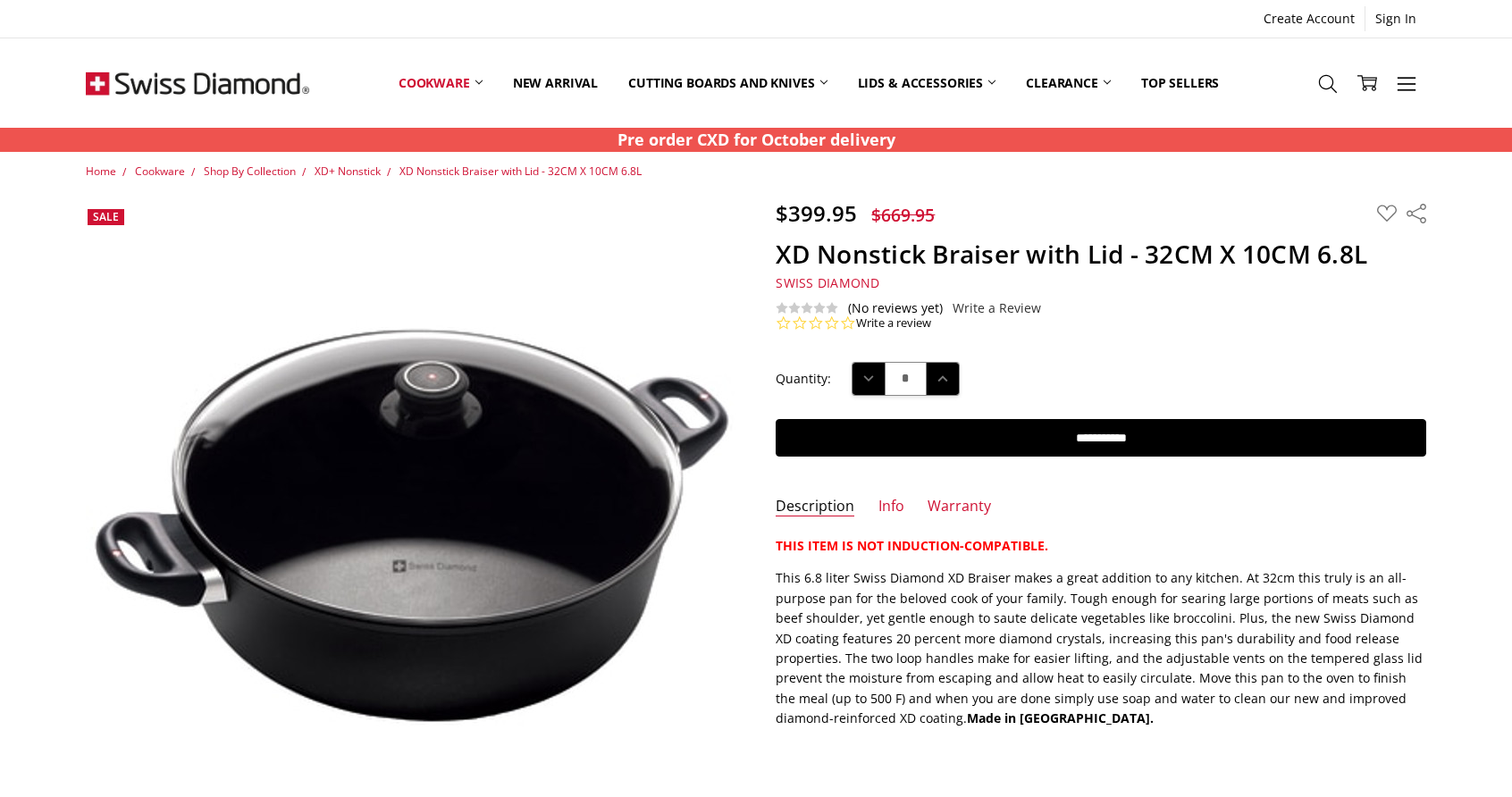
scroll to position [90, 0]
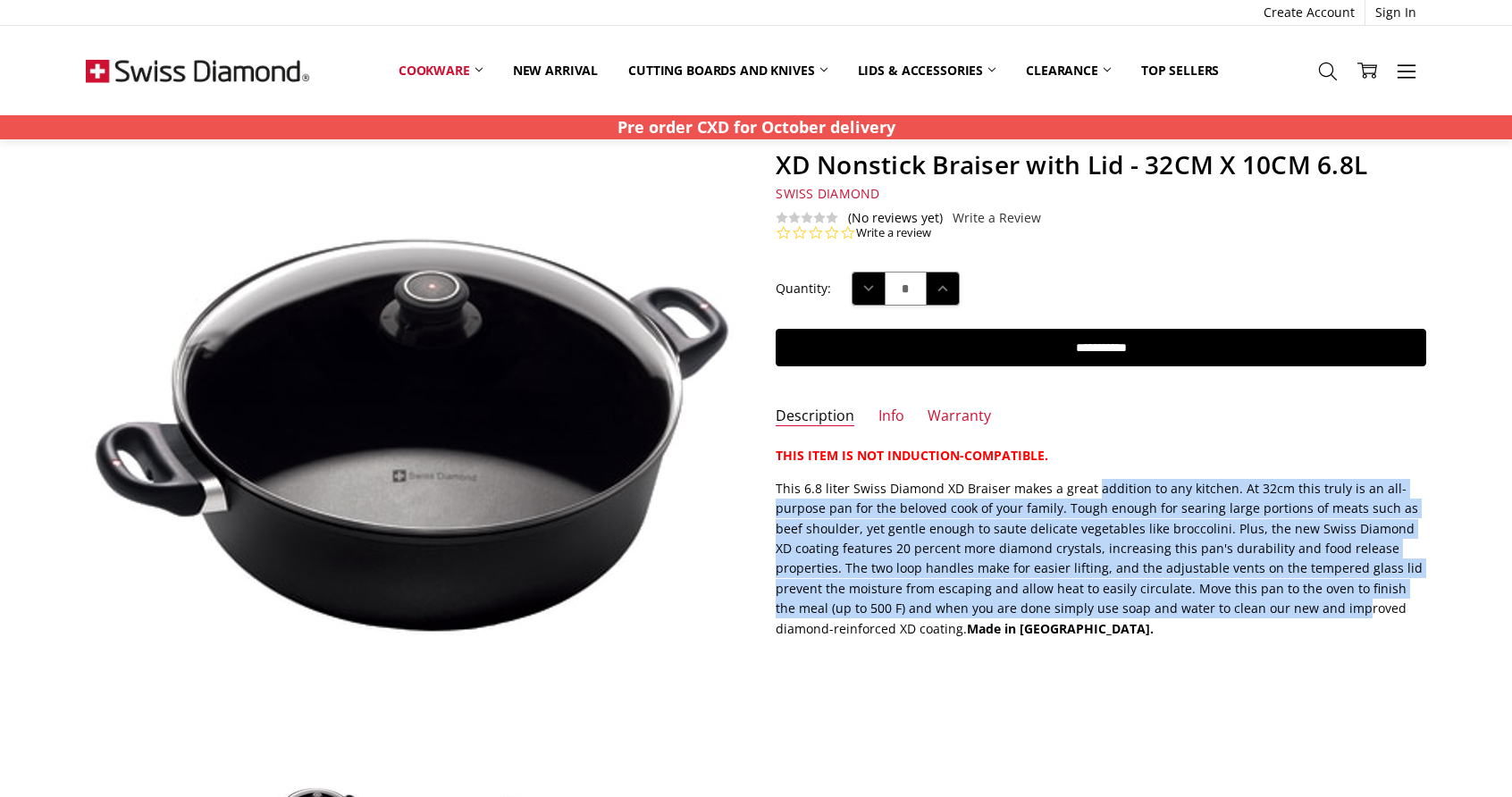
drag, startPoint x: 1092, startPoint y: 489, endPoint x: 1259, endPoint y: 611, distance: 206.8
click at [1259, 611] on p "This 6.8 liter Swiss Diamond XD Braiser makes a great addition to any kitchen. …" at bounding box center [1100, 559] width 651 height 160
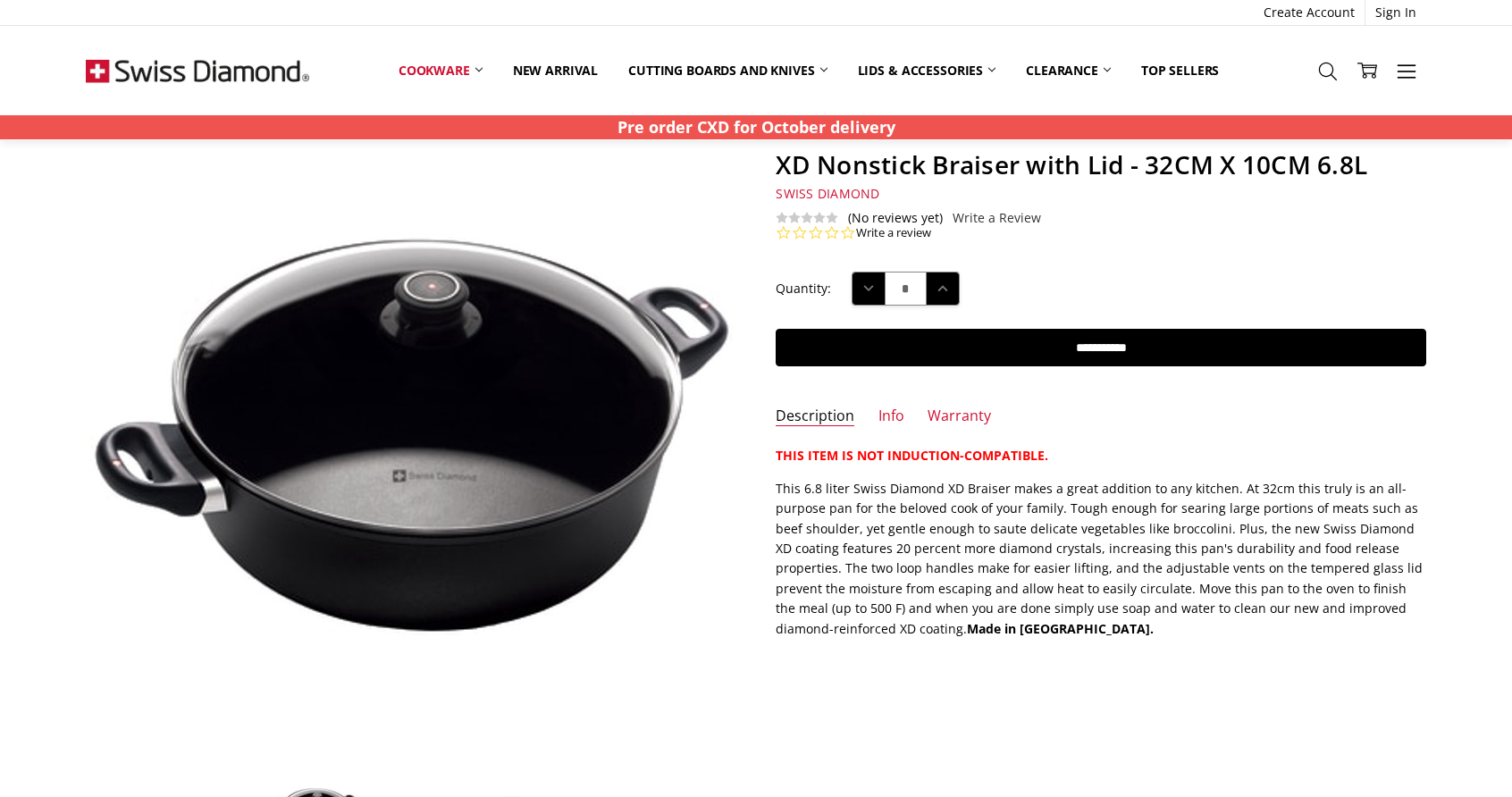
click at [1235, 627] on p "This 6.8 liter Swiss Diamond XD Braiser makes a great addition to any kitchen. …" at bounding box center [1100, 559] width 651 height 160
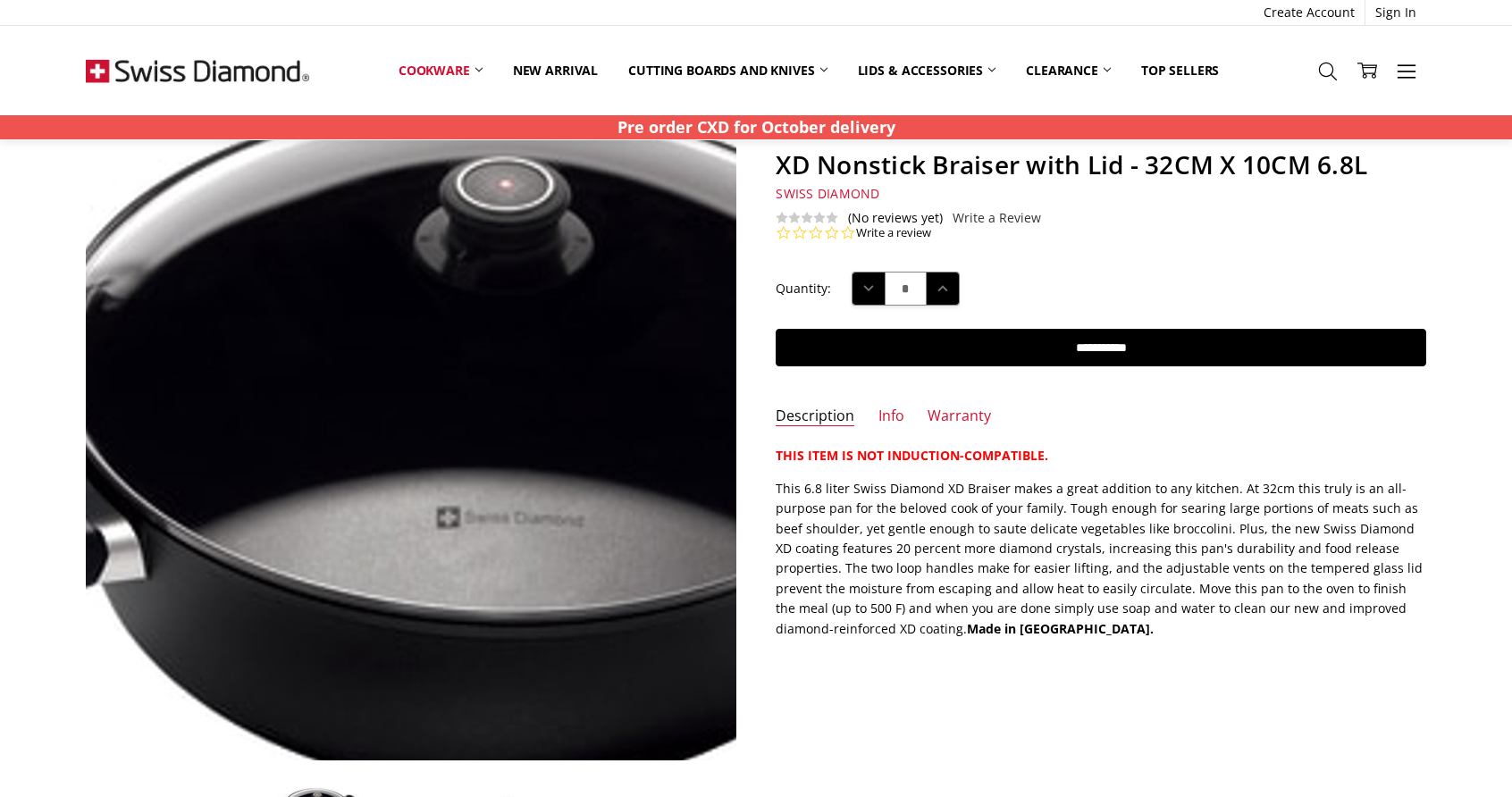
click at [335, 337] on img at bounding box center [469, 446] width 1144 height 723
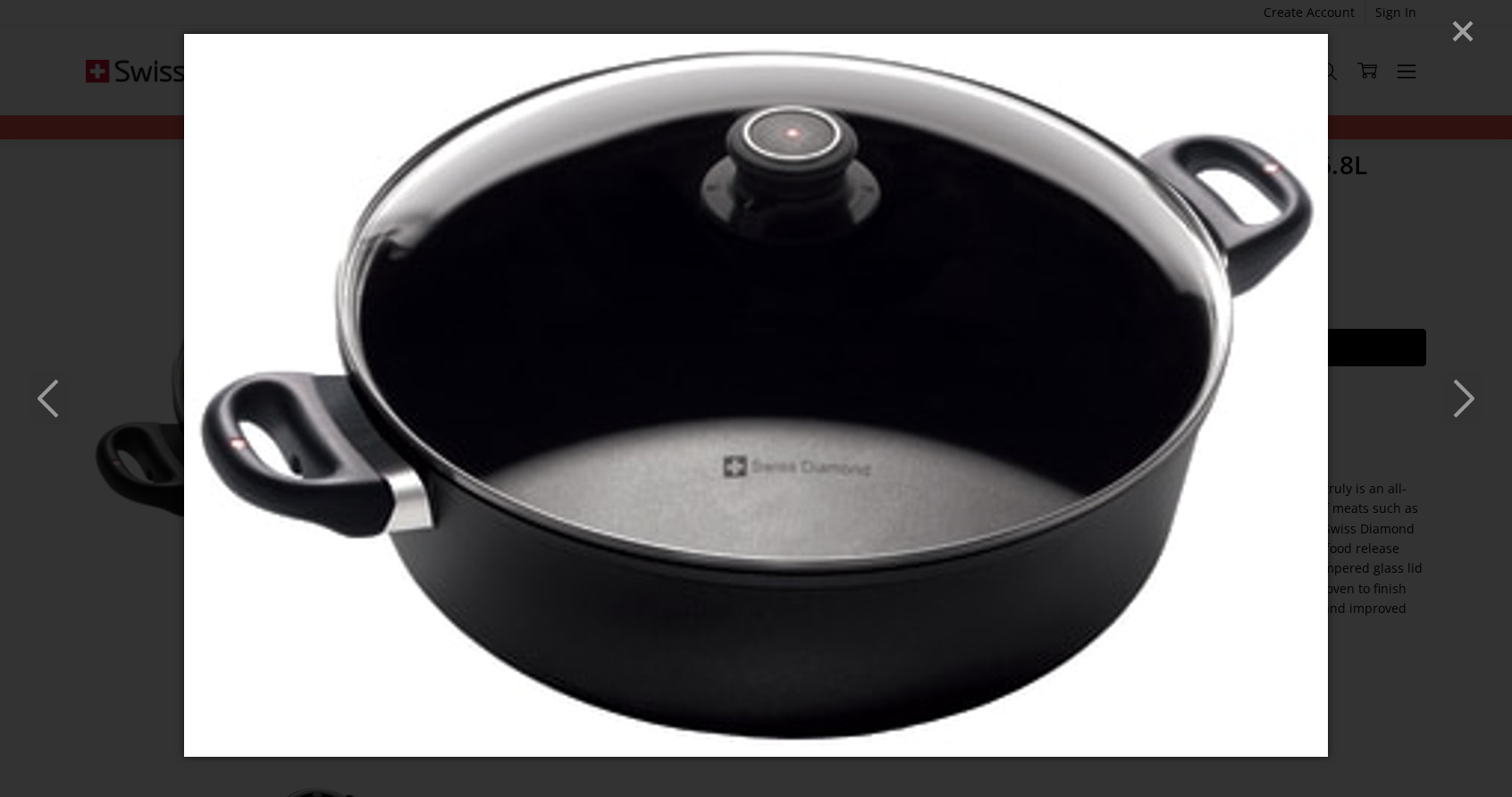
click at [1456, 390] on icon "Next" at bounding box center [1461, 398] width 39 height 54
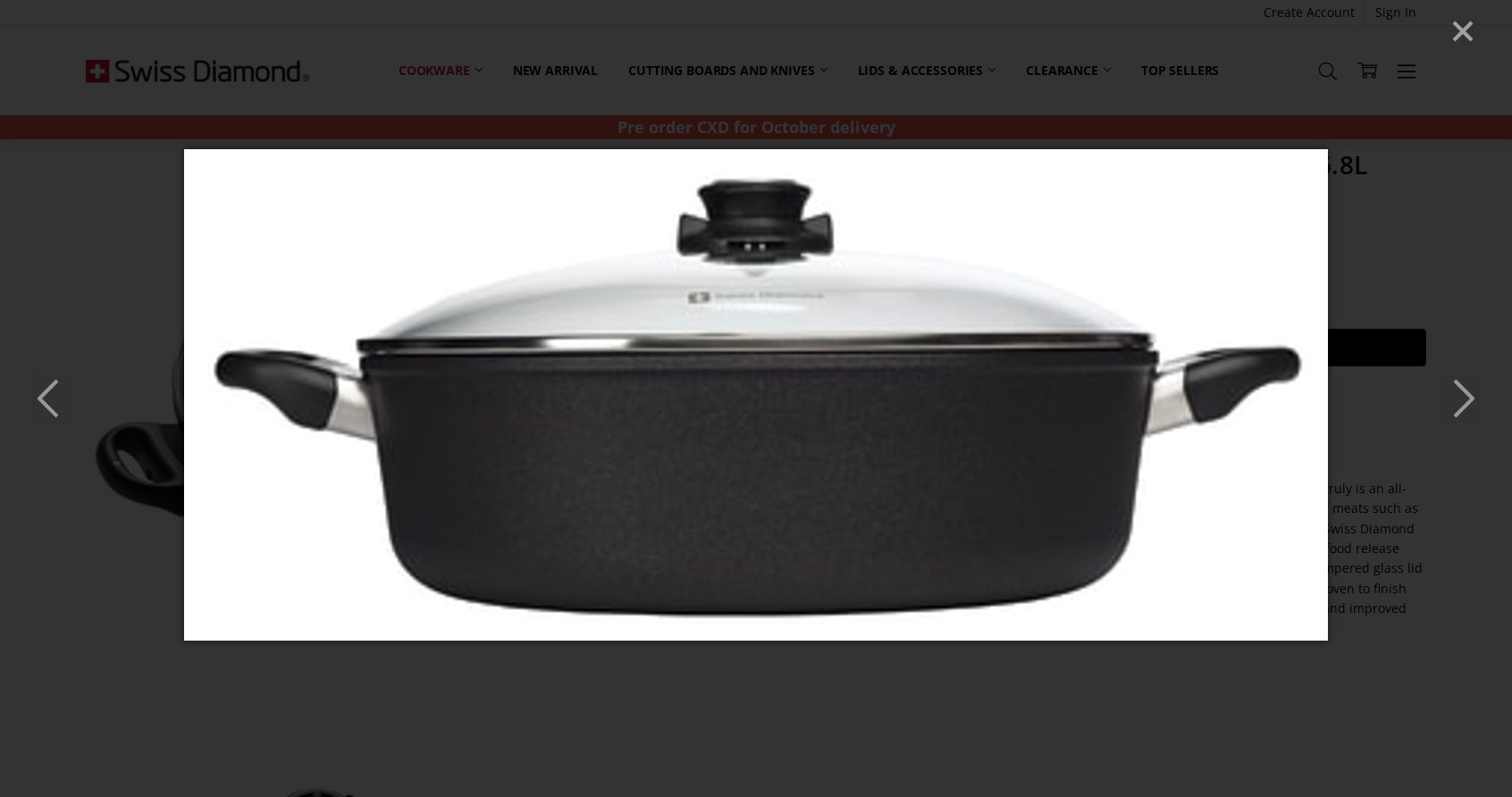
click at [1466, 407] on polyline "Next" at bounding box center [1463, 398] width 18 height 36
click at [1460, 400] on icon "Next" at bounding box center [1461, 398] width 39 height 54
drag, startPoint x: 1460, startPoint y: 400, endPoint x: 827, endPoint y: 400, distance: 633.0
click at [827, 400] on div at bounding box center [756, 398] width 1512 height 797
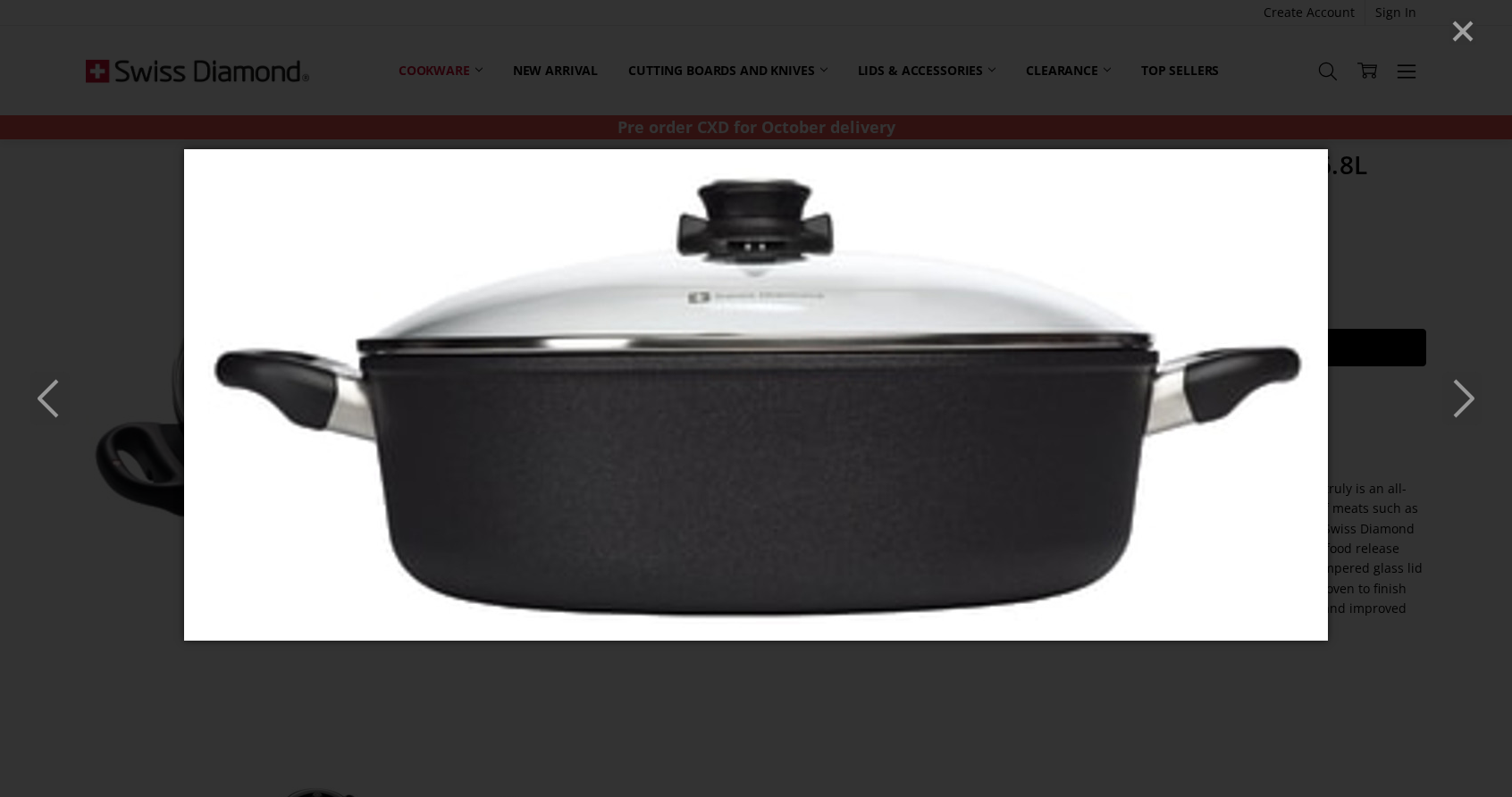
click at [1462, 31] on line "Close" at bounding box center [1462, 31] width 18 height 18
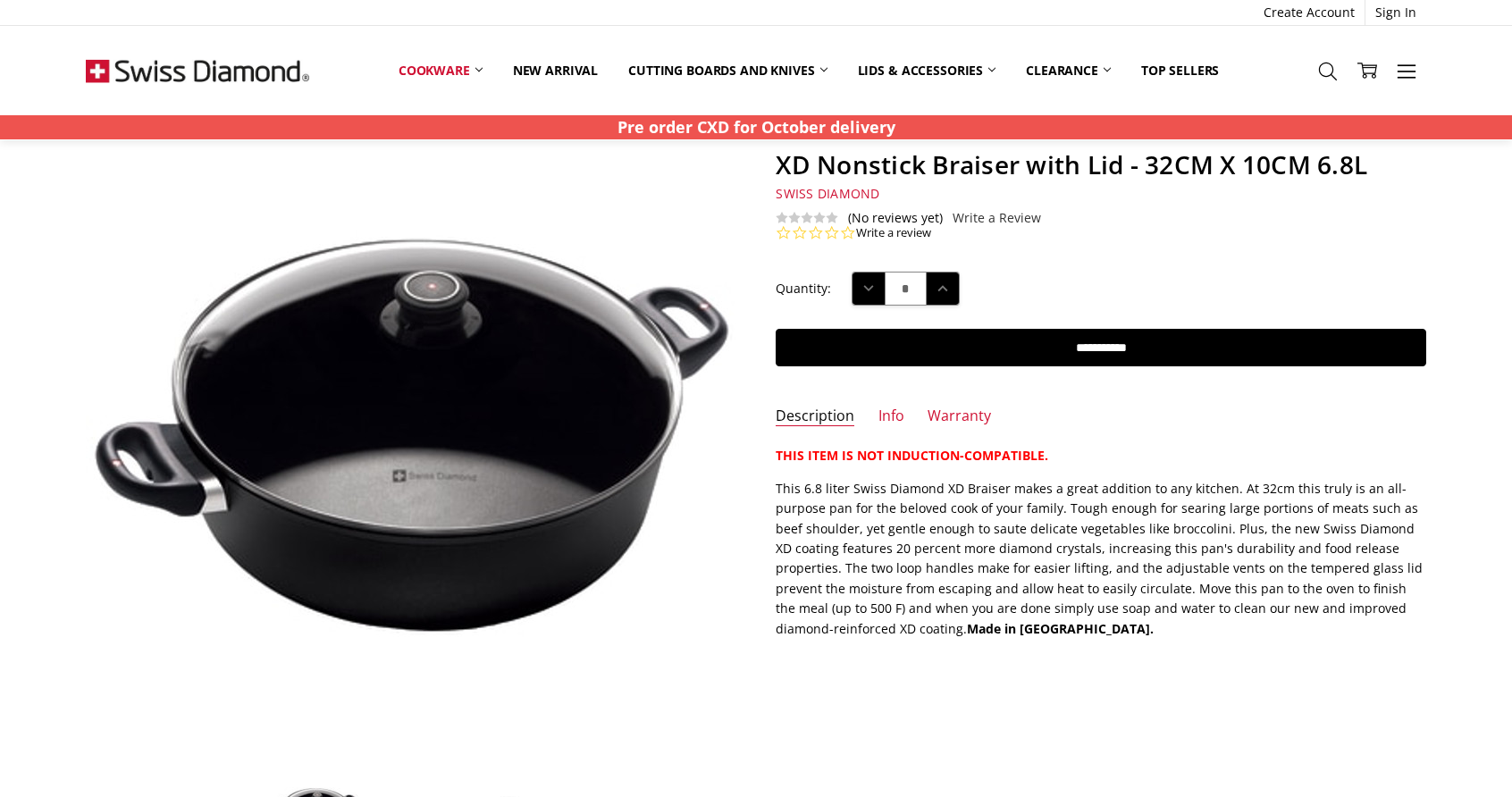
scroll to position [0, 0]
